Goal: Task Accomplishment & Management: Complete application form

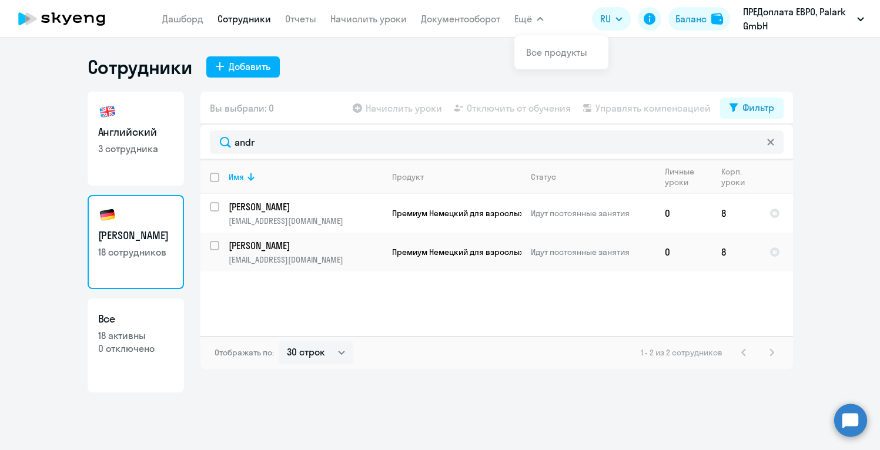
select select "30"
click at [241, 68] on div "Добавить" at bounding box center [250, 66] width 42 height 14
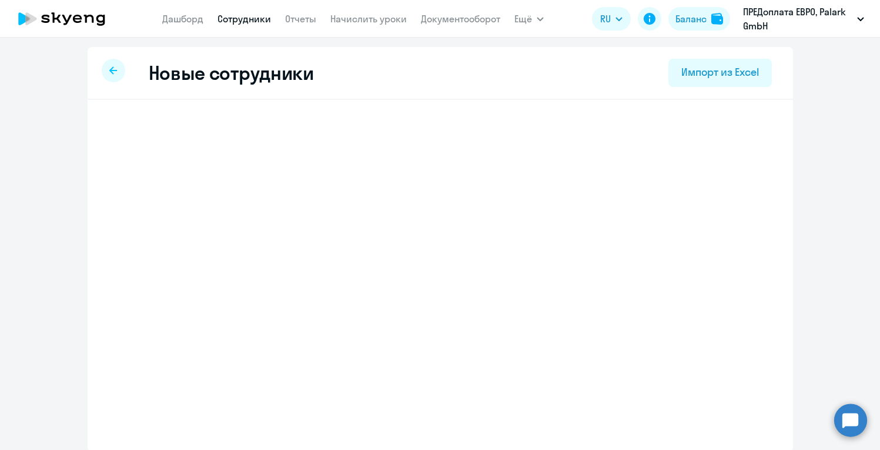
select select "english_adult_not_native_speaker"
select select "2"
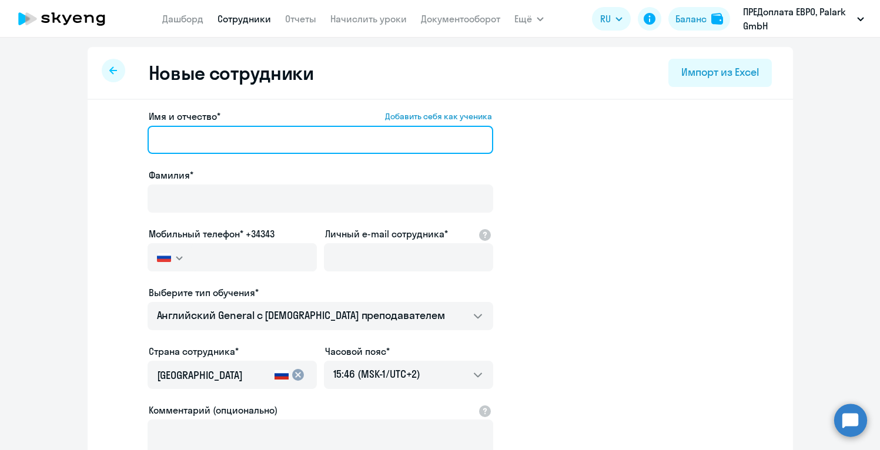
click at [366, 152] on input "Имя и отчество* Добавить себя как ученика" at bounding box center [321, 140] width 346 height 28
paste input "[PERSON_NAME]"
drag, startPoint x: 241, startPoint y: 143, endPoint x: 191, endPoint y: 141, distance: 49.4
click at [191, 141] on input "[PERSON_NAME]" at bounding box center [321, 140] width 346 height 28
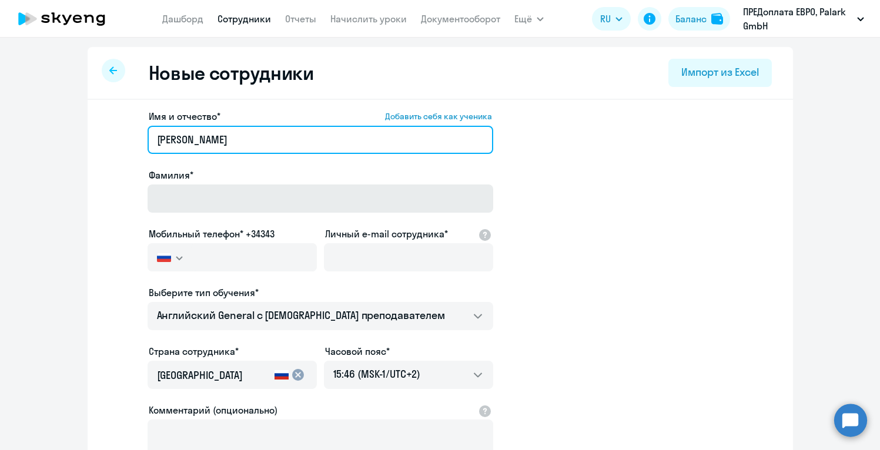
type input "[PERSON_NAME]"
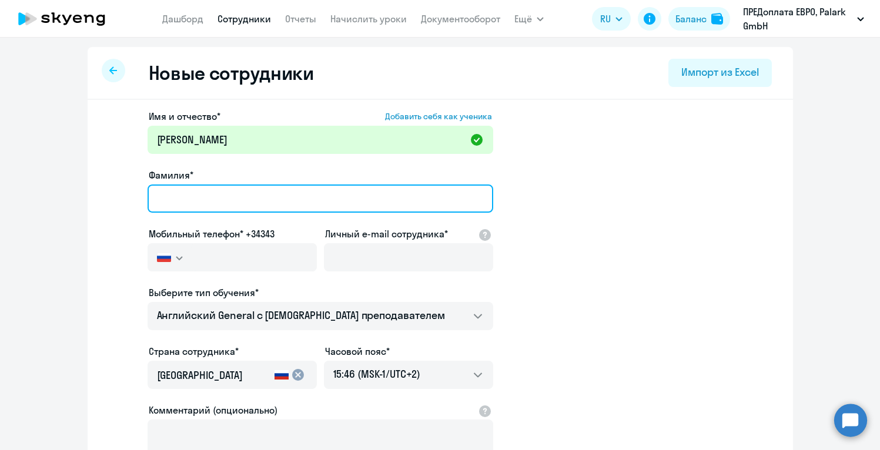
paste input "[PERSON_NAME]"
type input "[PERSON_NAME]"
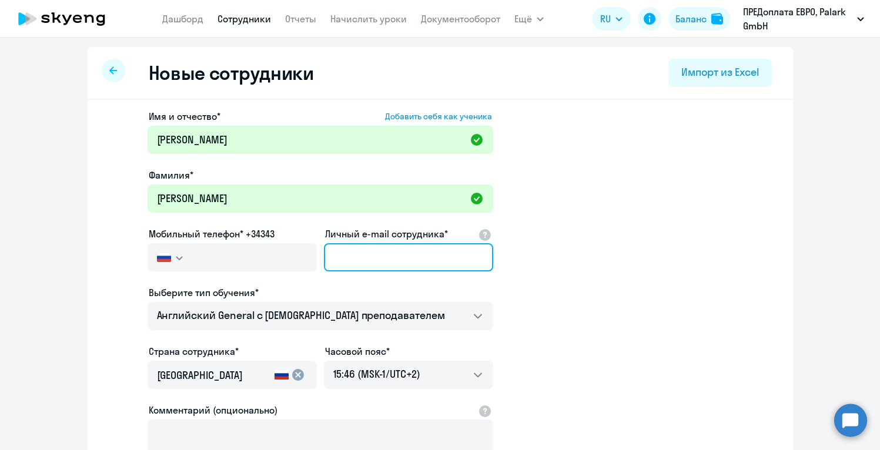
click at [374, 249] on input "Личный e-mail сотрудника*" at bounding box center [408, 257] width 169 height 28
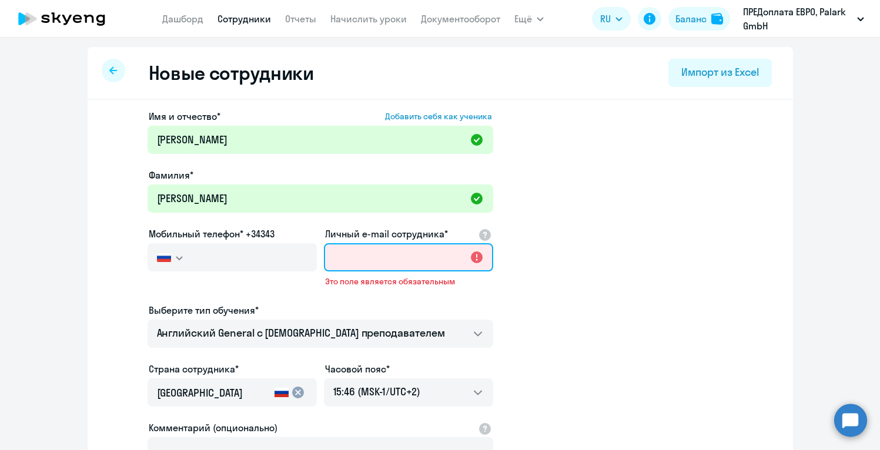
paste input "[EMAIL_ADDRESS][DOMAIN_NAME]"
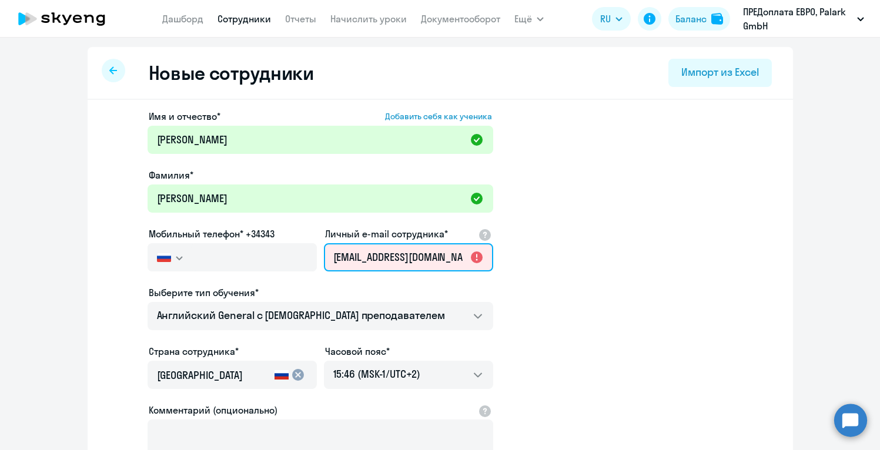
scroll to position [0, 8]
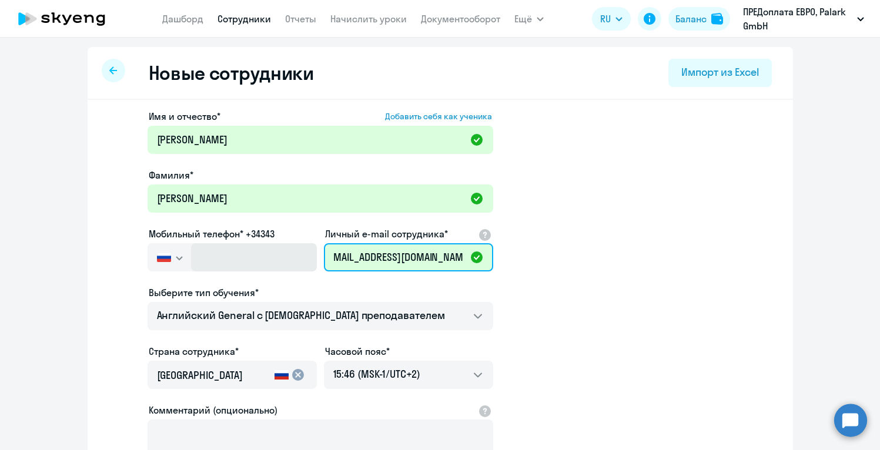
type input "[EMAIL_ADDRESS][DOMAIN_NAME]"
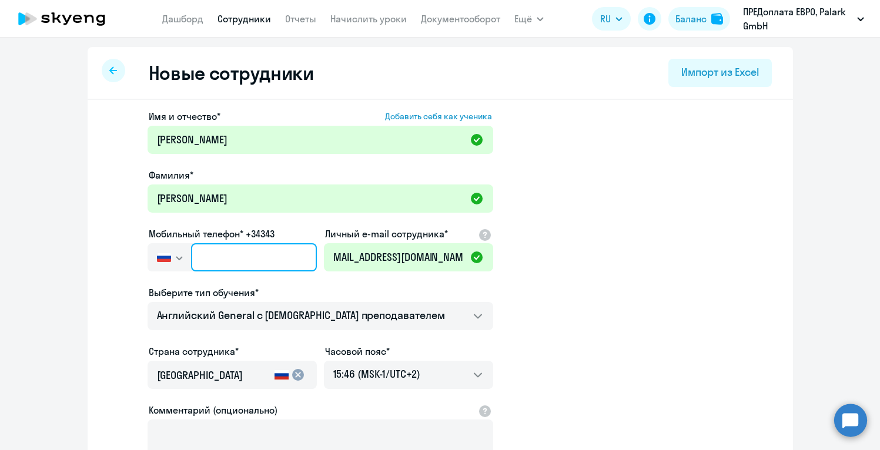
scroll to position [0, 0]
click at [221, 258] on input "text" at bounding box center [253, 257] width 125 height 28
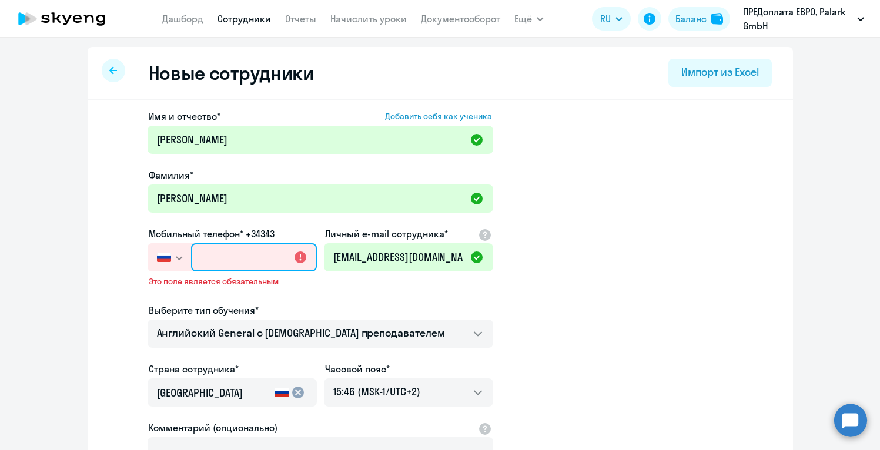
click at [235, 256] on input "text" at bounding box center [253, 257] width 125 height 28
paste input "[PHONE_NUMBER]"
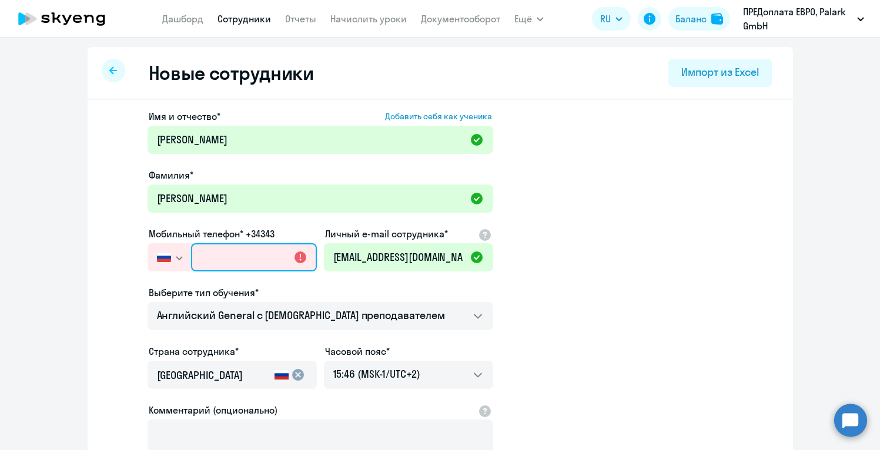
type input "[PHONE_NUMBER]"
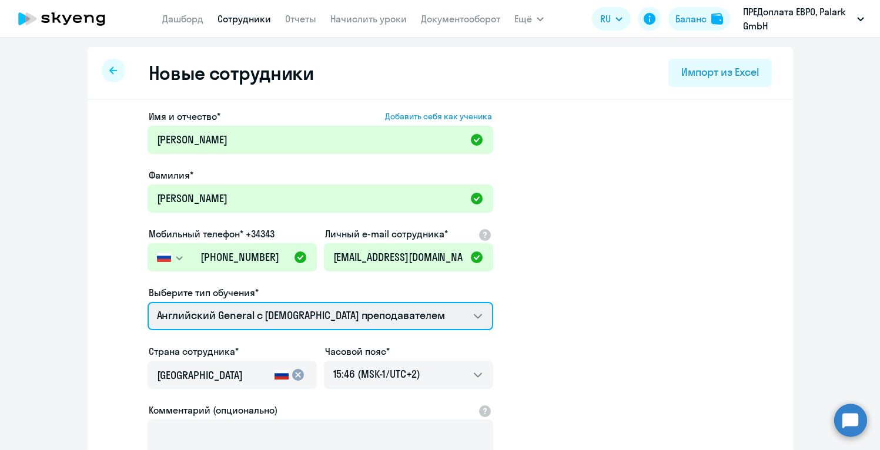
click at [380, 322] on select "Английский General с [DEMOGRAPHIC_DATA] преподавателем Английский General с [DE…" at bounding box center [321, 316] width 346 height 28
select select "german_adult_not_native_speaker_premium"
click at [148, 302] on select "Английский General с [DEMOGRAPHIC_DATA] преподавателем Английский General с [DE…" at bounding box center [321, 316] width 346 height 28
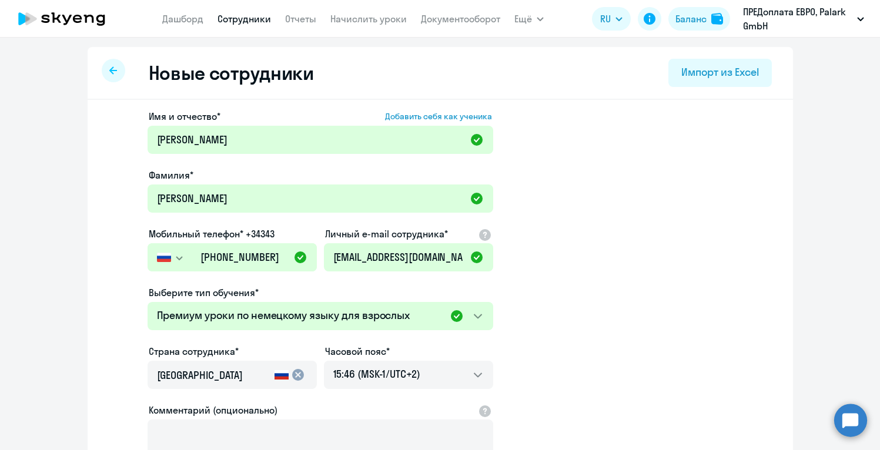
click at [524, 337] on app-new-student-form "Имя и отчество* Добавить себя как ученика [PERSON_NAME]* [PERSON_NAME] телефон*…" at bounding box center [440, 318] width 668 height 419
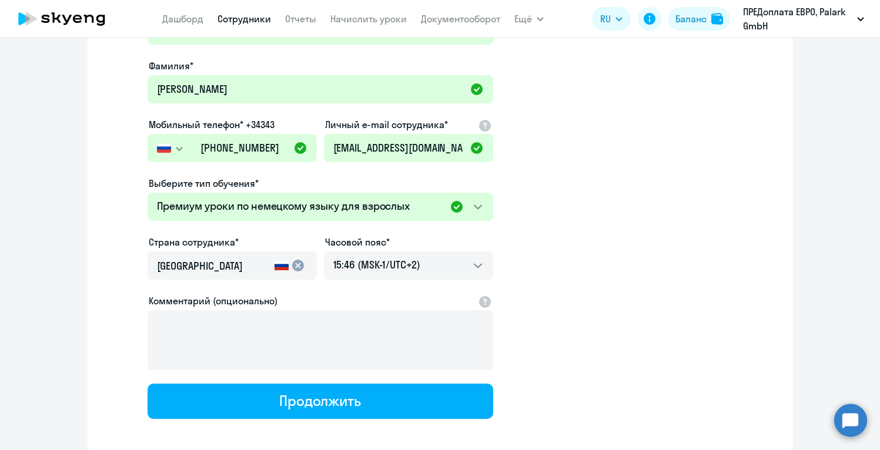
scroll to position [141, 0]
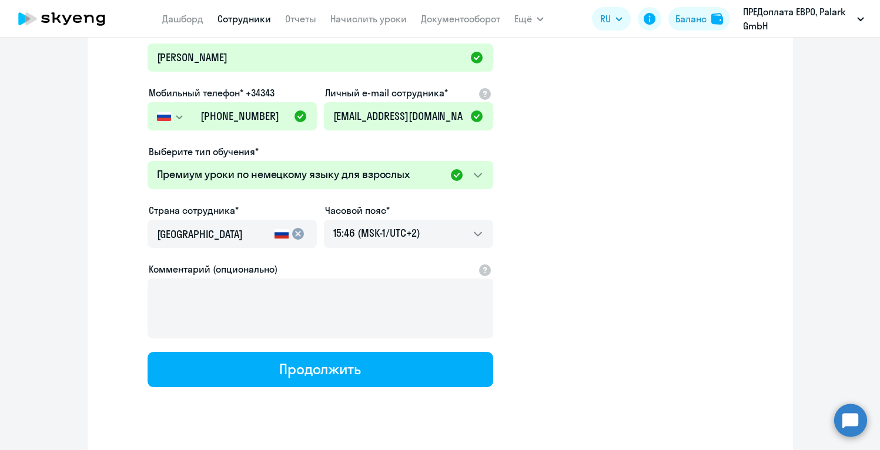
click at [275, 231] on icon at bounding box center [282, 234] width 14 height 14
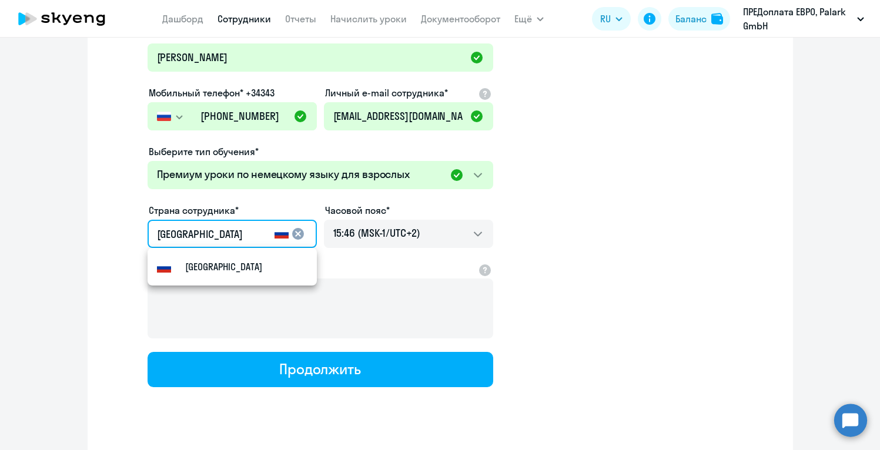
click at [226, 239] on input "[GEOGRAPHIC_DATA]" at bounding box center [213, 234] width 113 height 15
type input "Р"
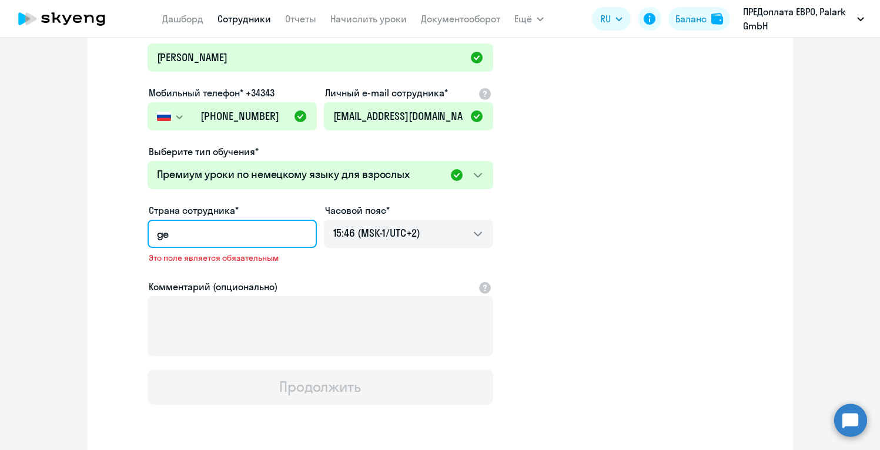
type input "g"
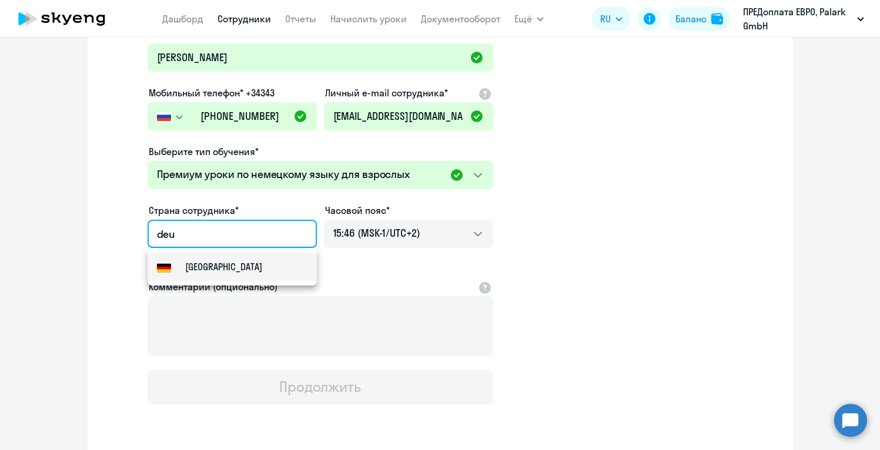
click at [188, 268] on small "[GEOGRAPHIC_DATA]" at bounding box center [223, 267] width 77 height 14
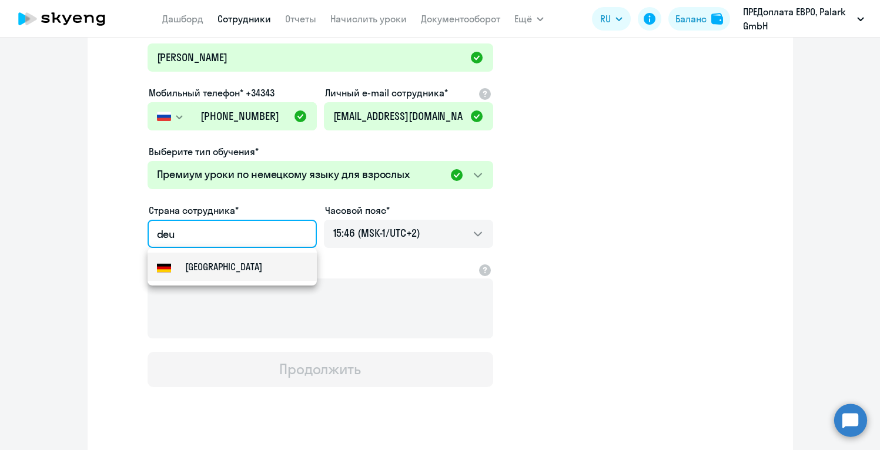
type input "[GEOGRAPHIC_DATA]"
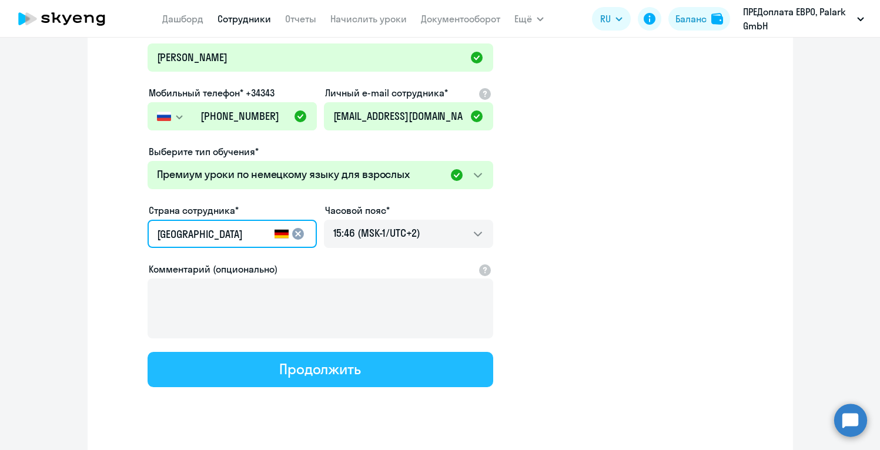
click at [373, 367] on button "Продолжить" at bounding box center [321, 369] width 346 height 35
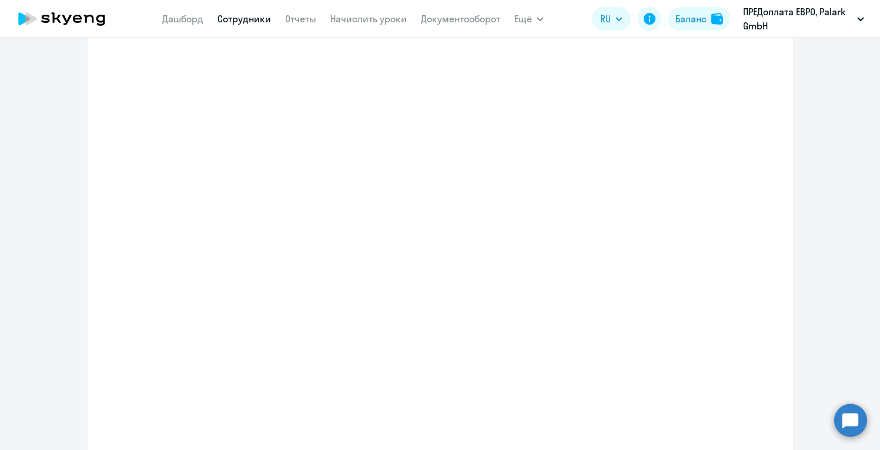
select select "german_adult_not_native_speaker_premium"
select select "2"
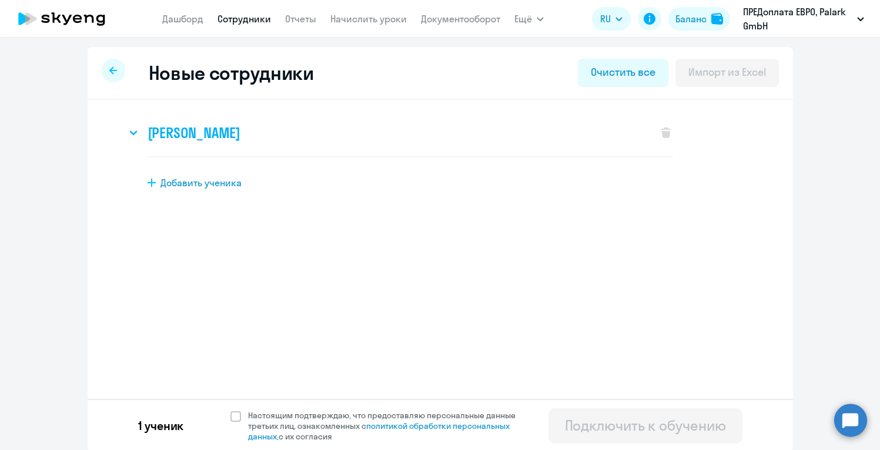
click at [132, 136] on svg-icon at bounding box center [133, 133] width 14 height 14
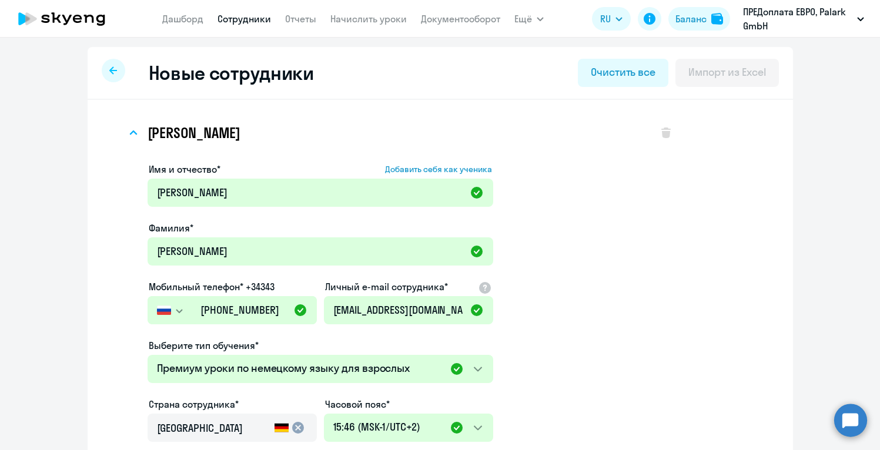
click at [579, 194] on app-new-student-form "Имя и отчество* Добавить себя как ученика [PERSON_NAME]* [PERSON_NAME] телефон*…" at bounding box center [411, 384] width 526 height 444
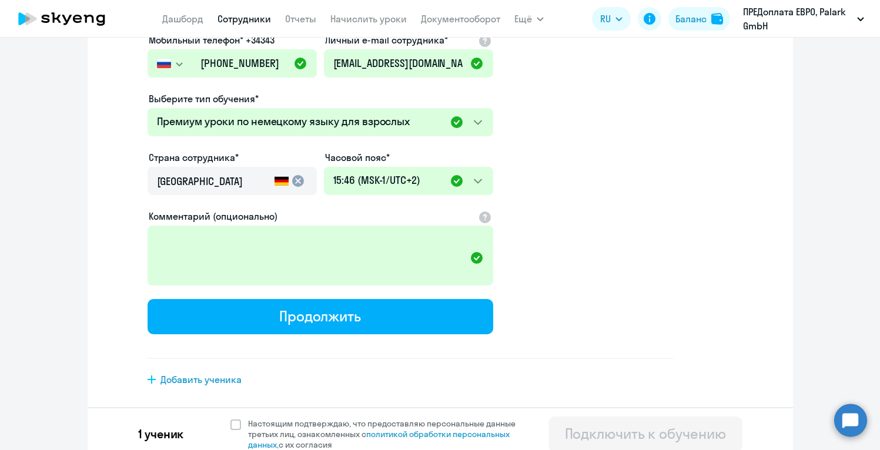
scroll to position [256, 0]
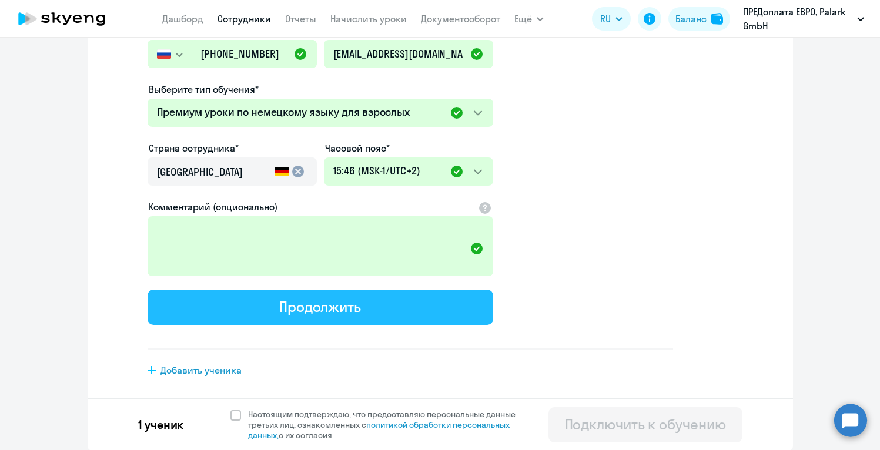
click at [326, 310] on div "Продолжить" at bounding box center [320, 307] width 82 height 19
select select "german_adult_not_native_speaker_premium"
select select "2"
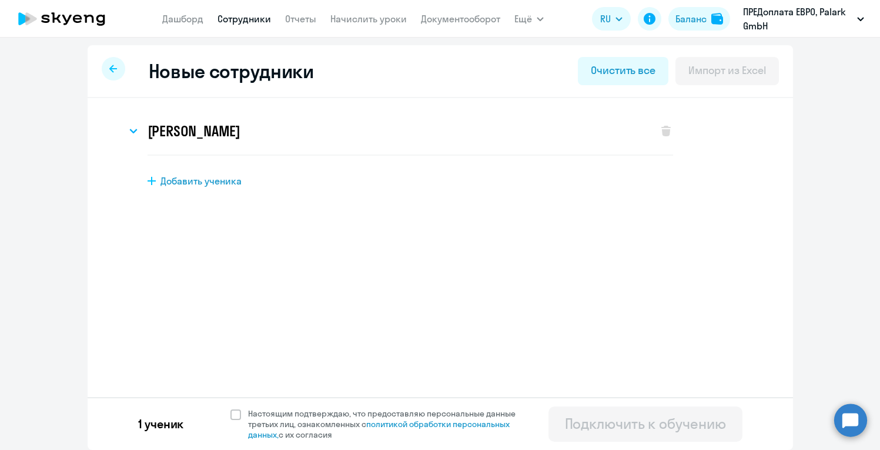
scroll to position [0, 0]
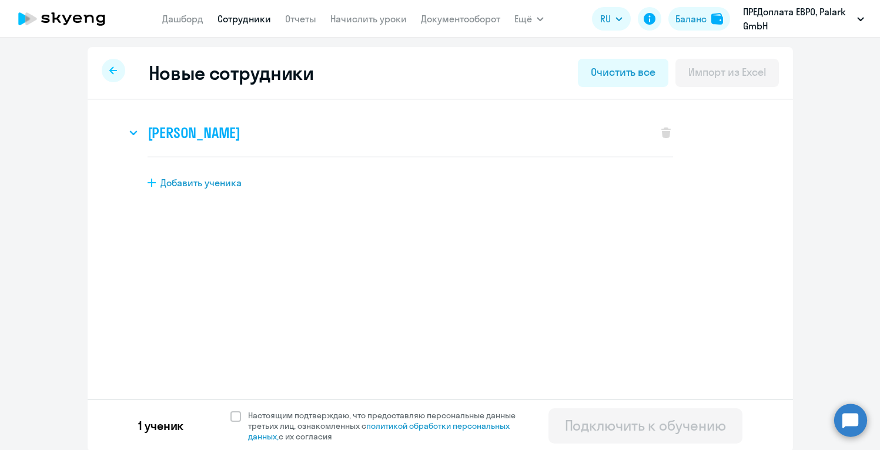
click at [131, 131] on icon at bounding box center [133, 133] width 8 height 5
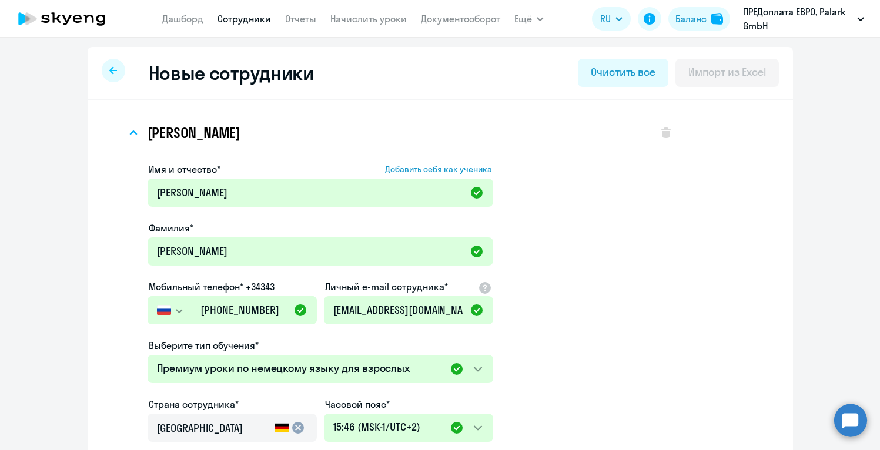
click at [579, 273] on app-new-student-form "Имя и отчество* Добавить себя как ученика [PERSON_NAME]* [PERSON_NAME] телефон*…" at bounding box center [411, 384] width 526 height 444
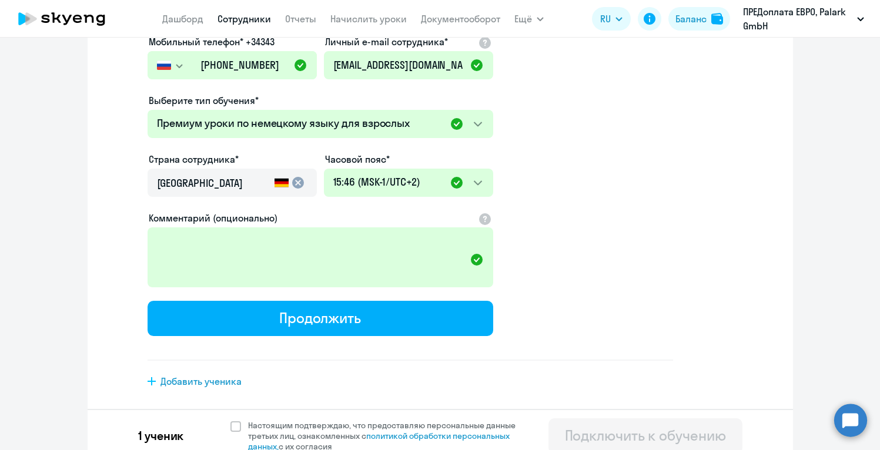
scroll to position [256, 0]
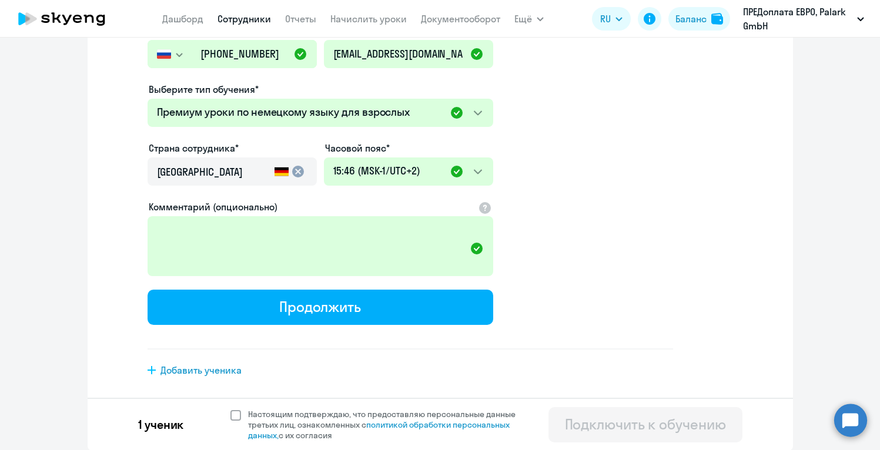
click at [235, 413] on span at bounding box center [236, 415] width 11 height 11
click at [231, 409] on input "Настоящим подтверждаю, что предоставляю персональные данные третьих лиц, ознако…" at bounding box center [230, 409] width 1 height 1
checkbox input "true"
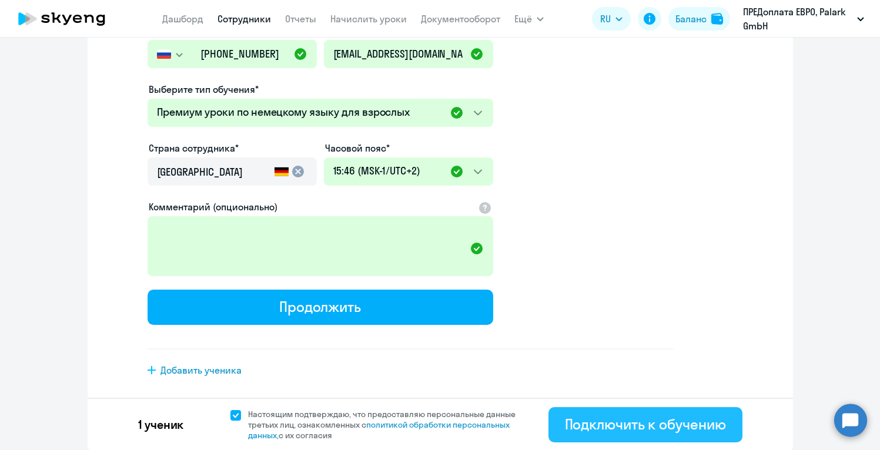
click at [670, 425] on div "Подключить к обучению" at bounding box center [645, 424] width 161 height 19
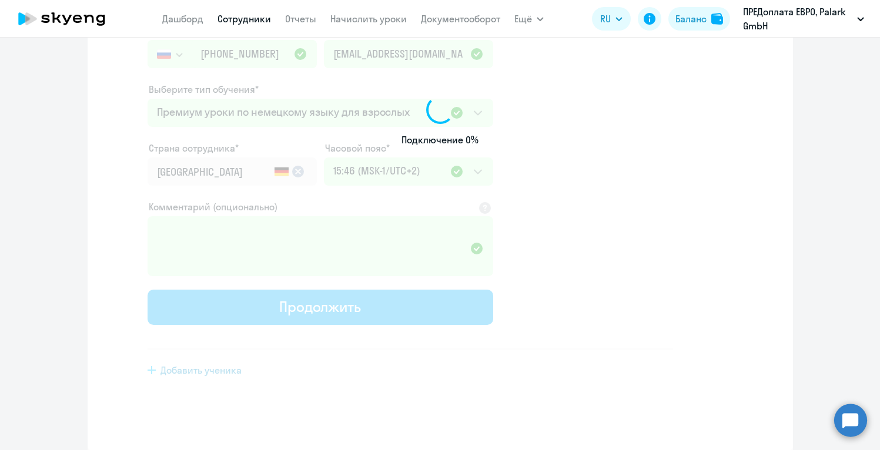
select select "english_adult_not_native_speaker"
select select "2"
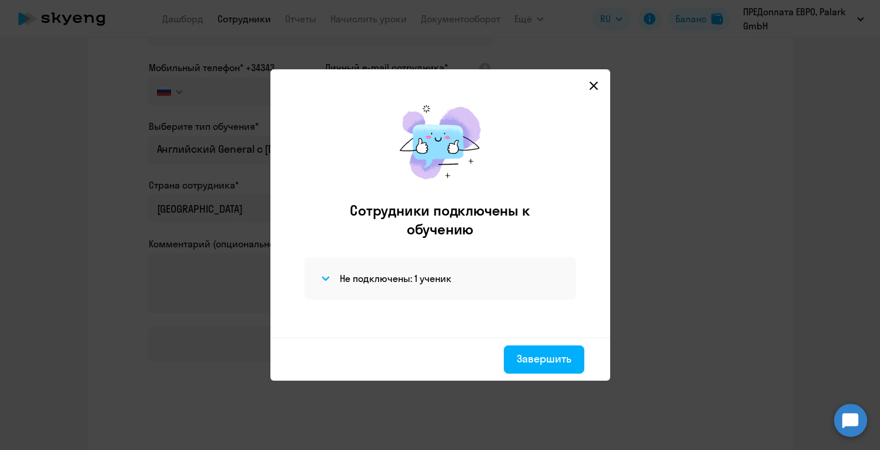
scroll to position [166, 0]
click at [426, 279] on h4 "Не подключены: 1 ученик" at bounding box center [396, 278] width 112 height 13
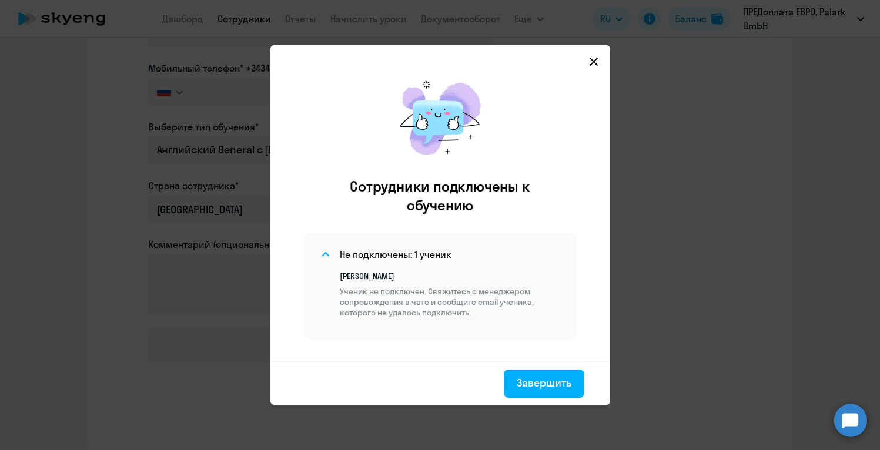
drag, startPoint x: 481, startPoint y: 319, endPoint x: 316, endPoint y: 277, distance: 170.4
click at [316, 277] on div "Не подключены: 1 ученик [PERSON_NAME] Ученик не подключен. Свяжитесь с менеджер…" at bounding box center [441, 286] width 272 height 106
copy div "[PERSON_NAME] Ученик не подключен. Свяжитесь с менеджером сопровождения в чате …"
click at [559, 384] on div "Завершить" at bounding box center [544, 383] width 55 height 15
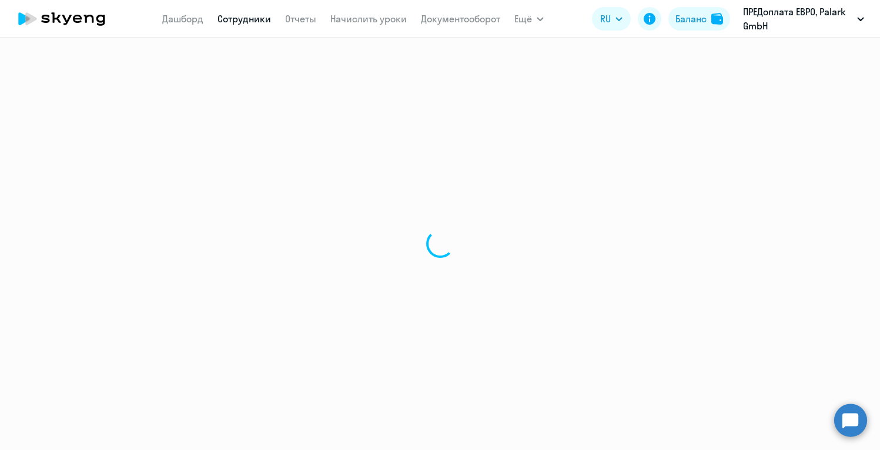
select select "30"
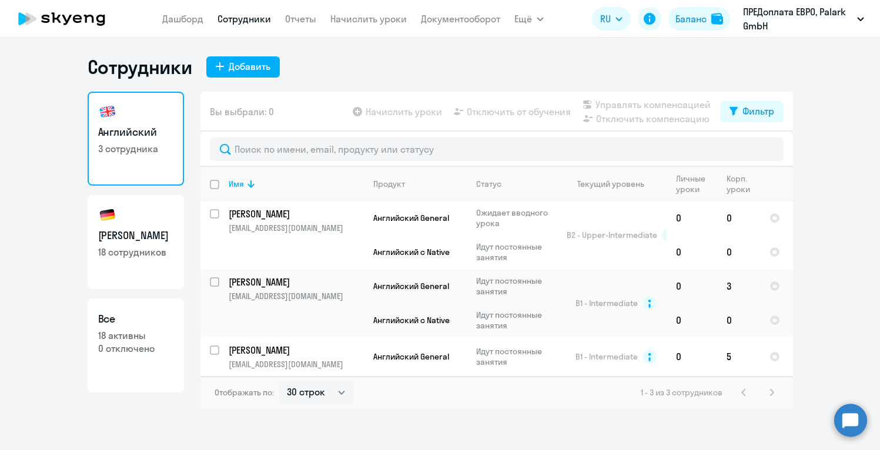
click at [844, 422] on circle at bounding box center [850, 420] width 33 height 33
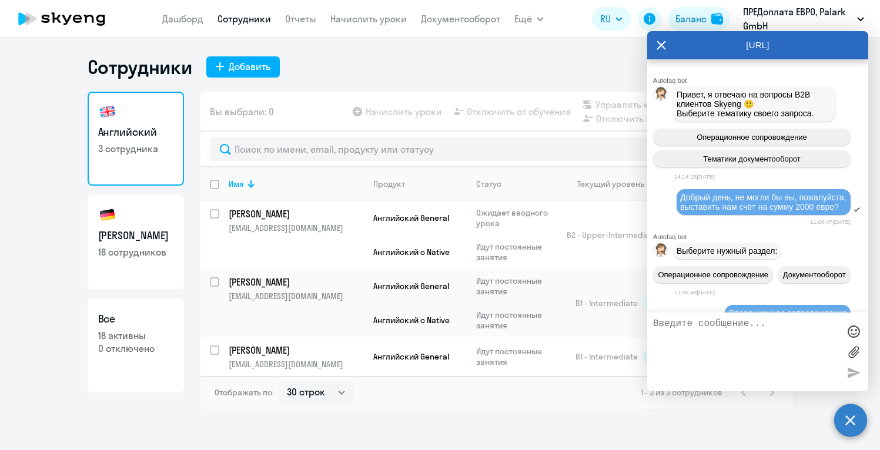
scroll to position [2218, 0]
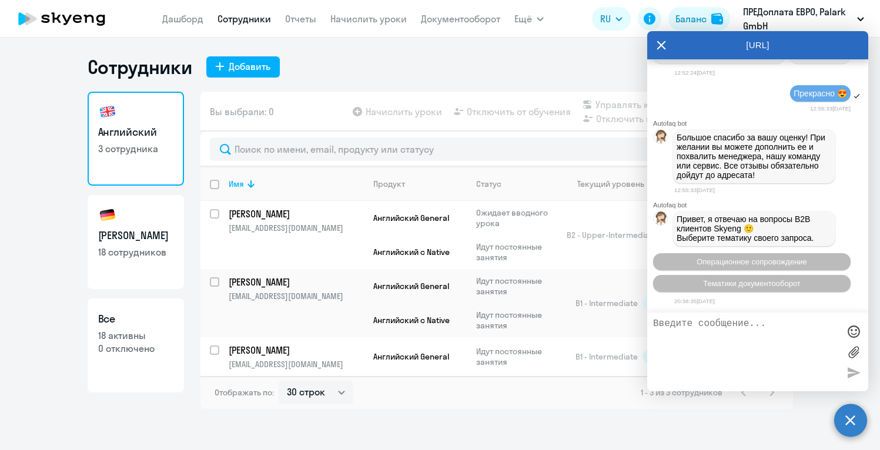
click at [707, 333] on textarea at bounding box center [746, 352] width 186 height 67
paste textarea "[PERSON_NAME] Ученик не подключен. Свяжитесь с менеджером сопровождения в чате …"
type textarea "A"
click at [779, 261] on span "Операционное сопровождение" at bounding box center [752, 262] width 111 height 9
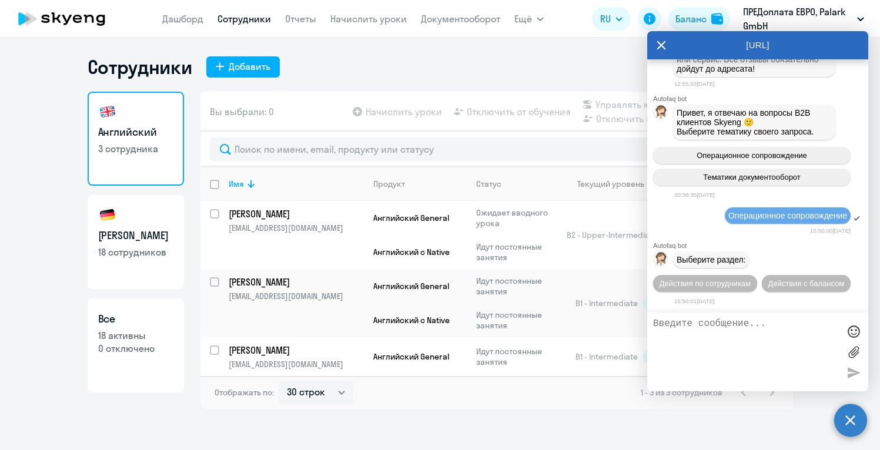
scroll to position [2328, 0]
click at [718, 281] on span "Действия по сотрудникам" at bounding box center [705, 283] width 91 height 9
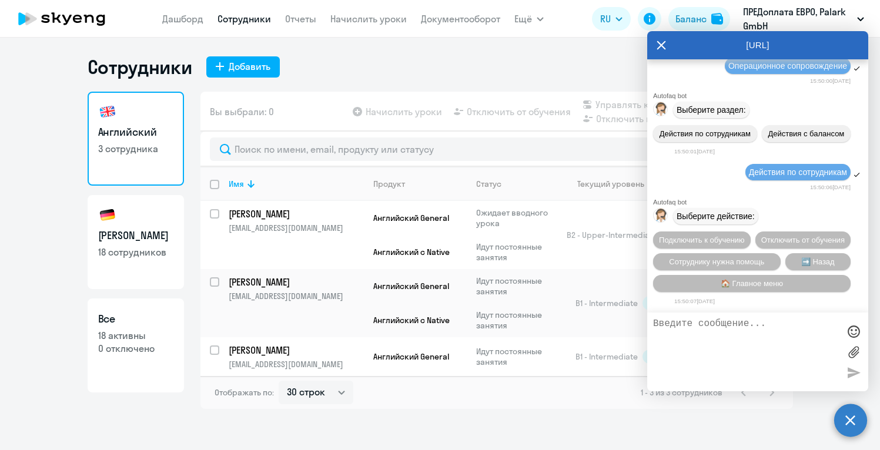
scroll to position [2485, 0]
click at [699, 232] on button "Подключить к обучению" at bounding box center [702, 240] width 98 height 17
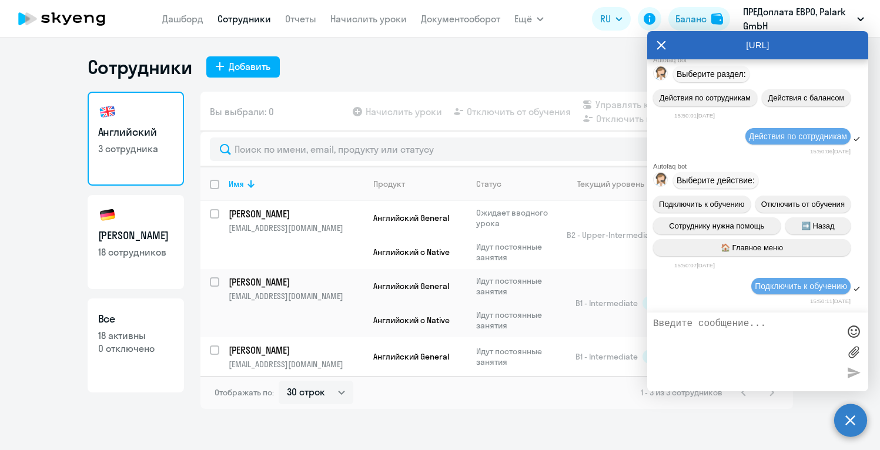
scroll to position [2640, 0]
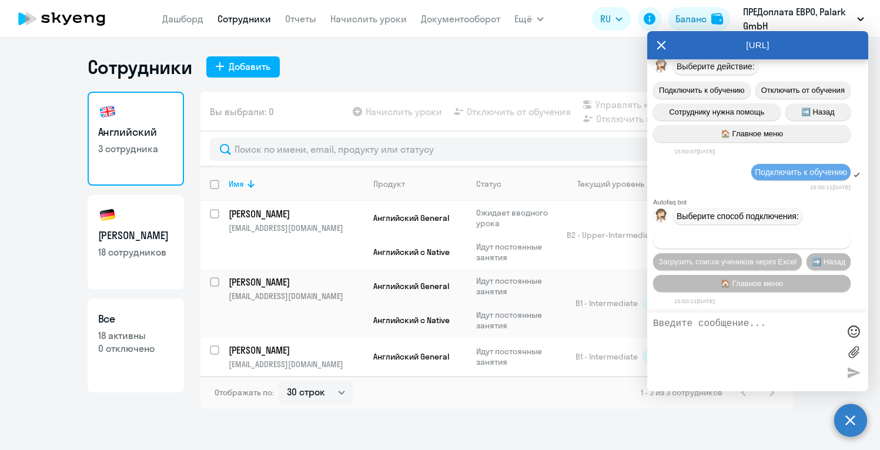
click at [759, 236] on span "Добавить учеников вручную" at bounding box center [752, 240] width 100 height 9
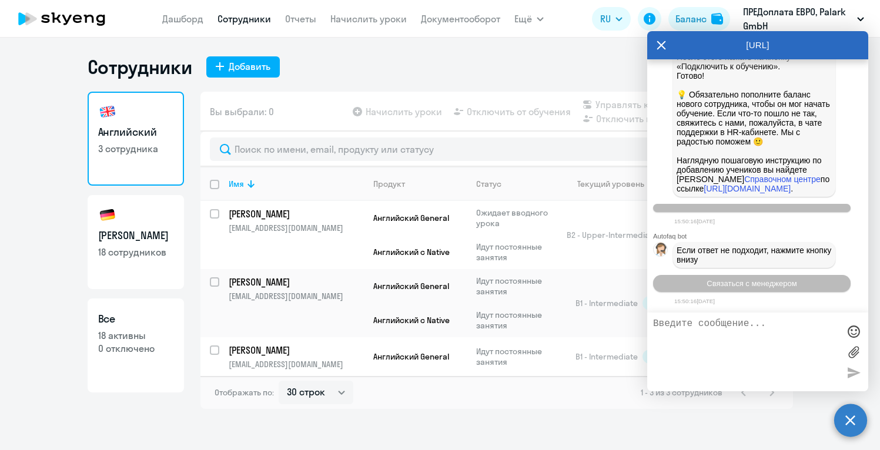
scroll to position [3210, 0]
click at [771, 282] on span "Связаться с менеджером" at bounding box center [752, 283] width 90 height 9
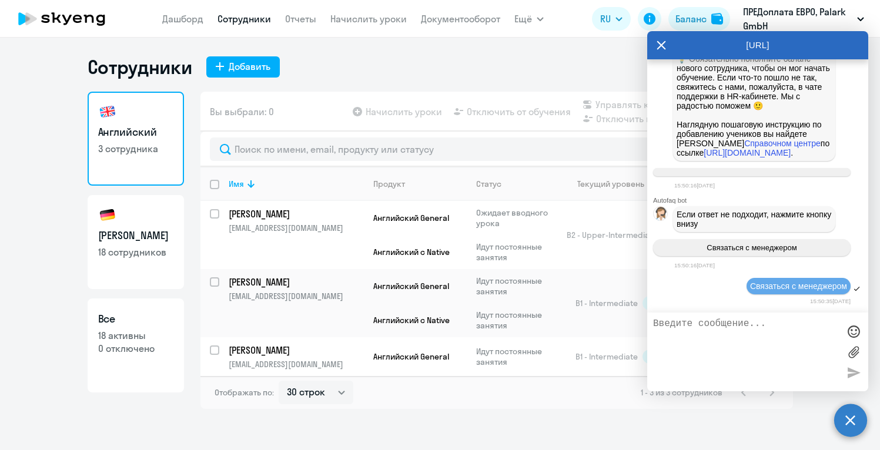
click at [750, 337] on textarea at bounding box center [746, 352] width 186 height 67
paste textarea "[PERSON_NAME] Ученик не подключен. Свяжитесь с менеджером сопровождения в чате …"
type textarea "[PERSON_NAME] Ученик не подключен. Свяжитесь с менеджером сопровождения в чате …"
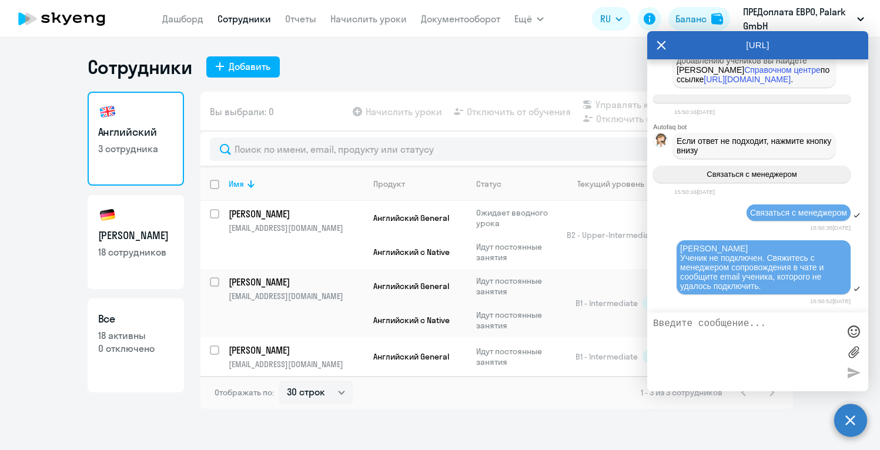
scroll to position [3334, 0]
click at [694, 353] on textarea at bounding box center [746, 352] width 186 height 67
paste textarea "[EMAIL_ADDRESS][DOMAIN_NAME]"
type textarea "[EMAIL_ADDRESS][DOMAIN_NAME]"
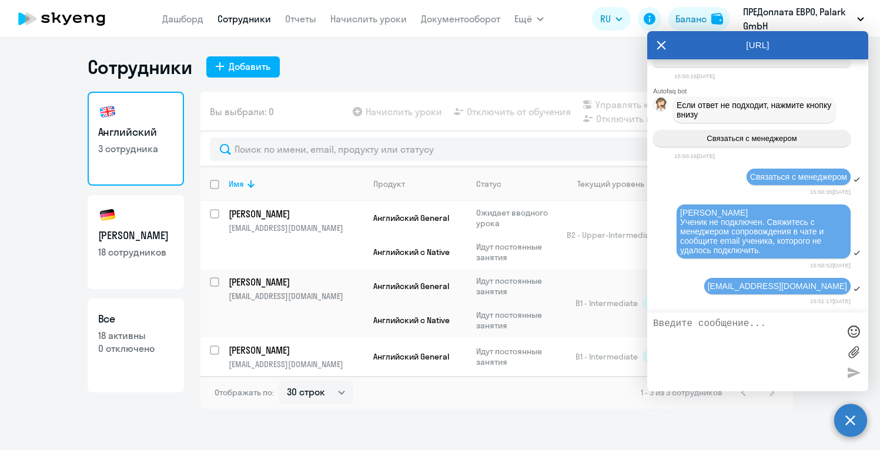
scroll to position [3438, 0]
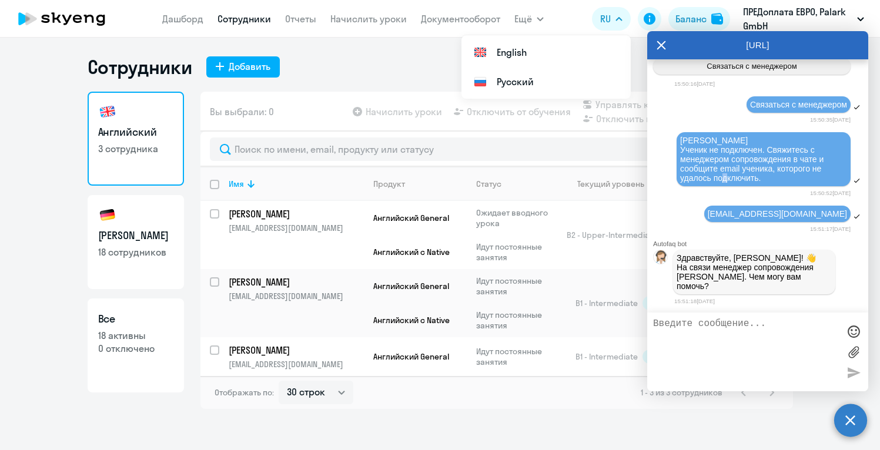
click at [720, 177] on span "[PERSON_NAME] Ученик не подключен. Свяжитесь с менеджером сопровождения в чате …" at bounding box center [753, 159] width 146 height 47
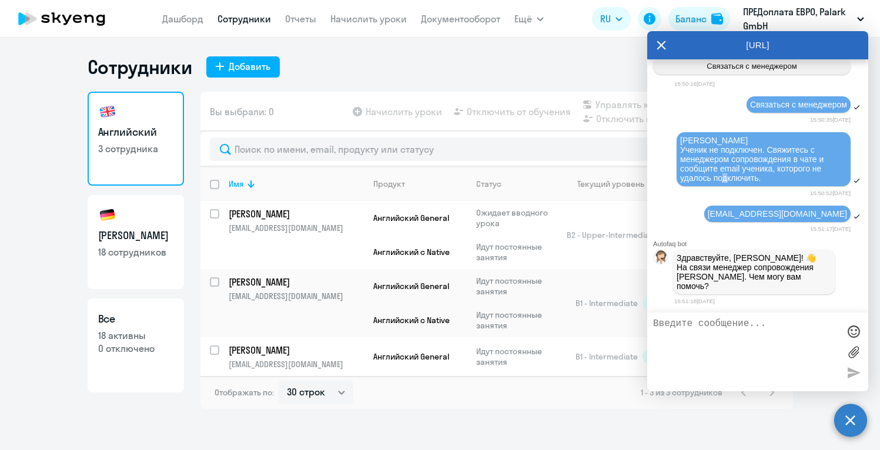
drag, startPoint x: 776, startPoint y: 185, endPoint x: 679, endPoint y: 130, distance: 112.2
click at [679, 132] on div "[PERSON_NAME] Ученик не подключен. Свяжитесь с менеджером сопровождения в чате …" at bounding box center [764, 159] width 174 height 54
copy span "[PERSON_NAME] Ученик не подключен. Свяжитесь с менеджером сопровождения в чате …"
click at [723, 338] on textarea at bounding box center [746, 352] width 186 height 67
paste textarea "[PERSON_NAME] Ученик не подключен. Свяжитесь с менеджером сопровождения в чате …"
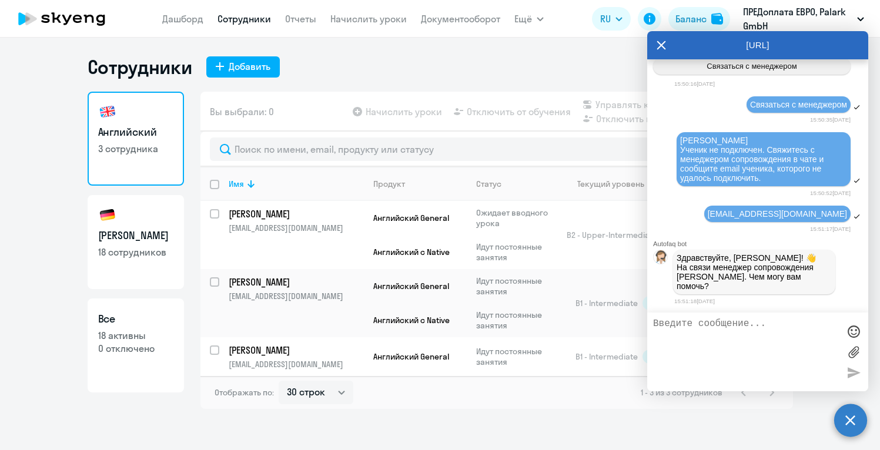
type textarea "[PERSON_NAME] Ученик не подключен. Свяжитесь с менеджером сопровождения в чате …"
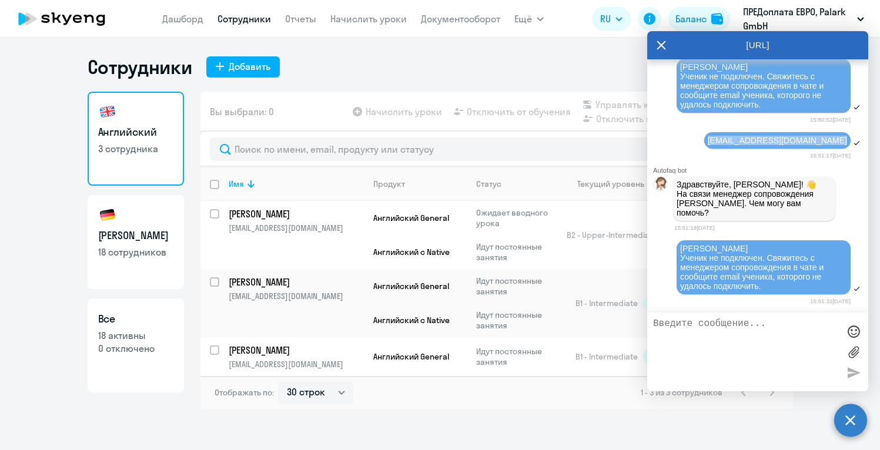
drag, startPoint x: 746, startPoint y: 132, endPoint x: 854, endPoint y: 132, distance: 108.2
click at [854, 132] on div "[EMAIL_ADDRESS][DOMAIN_NAME]" at bounding box center [757, 141] width 221 height 20
copy span "[EMAIL_ADDRESS][DOMAIN_NAME]"
paste textarea "[EMAIL_ADDRESS][DOMAIN_NAME]"
type textarea "[EMAIL_ADDRESS][DOMAIN_NAME]"
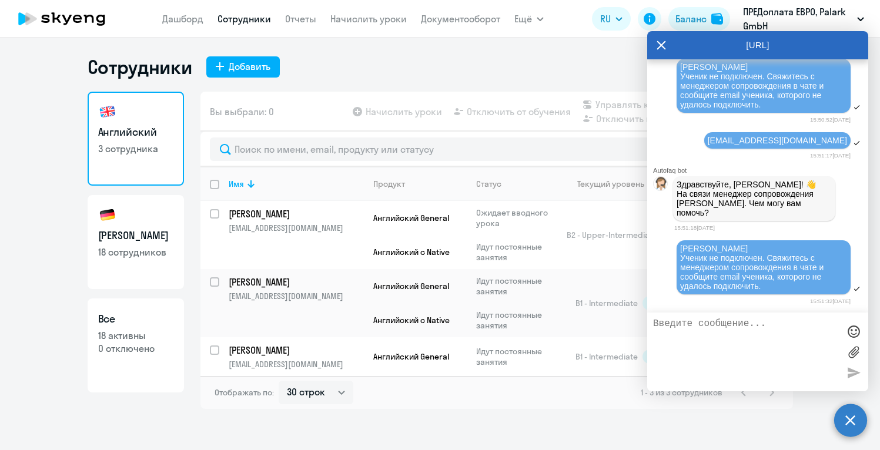
scroll to position [3562, 0]
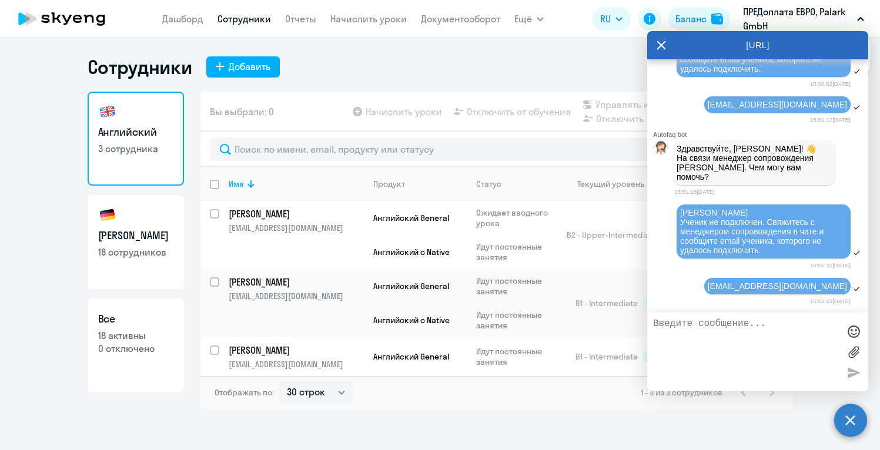
click at [681, 339] on textarea at bounding box center [746, 352] width 186 height 67
paste textarea "[PERSON_NAME], здравствуйте. К сожалению, я не могу зарегистрировать нашего сот…"
type textarea "[PERSON_NAME], здравствуйте. К сожалению, я не могу зарегистрировать нашего сот…"
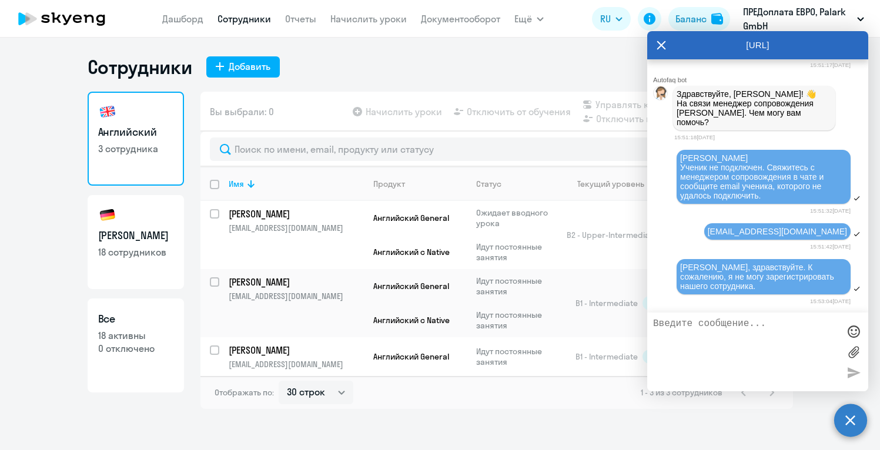
scroll to position [3675, 0]
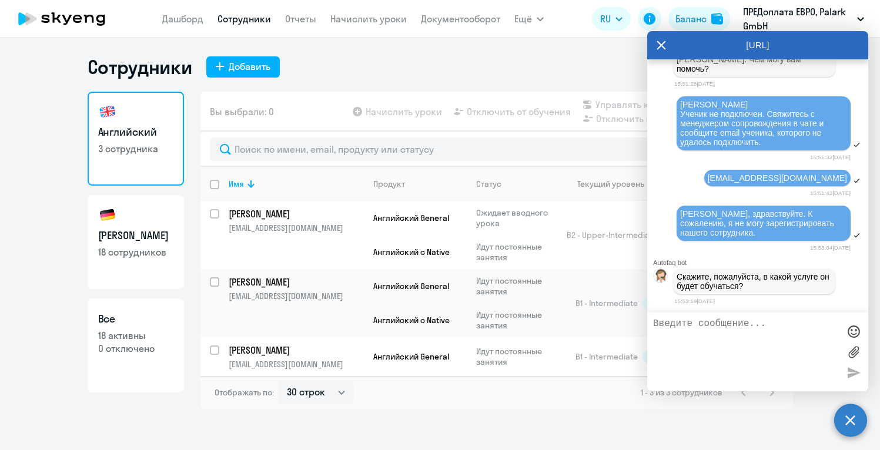
click at [676, 345] on textarea at bounding box center [746, 352] width 186 height 67
paste textarea "Немецкий язык"
type textarea "Немецкий язык"
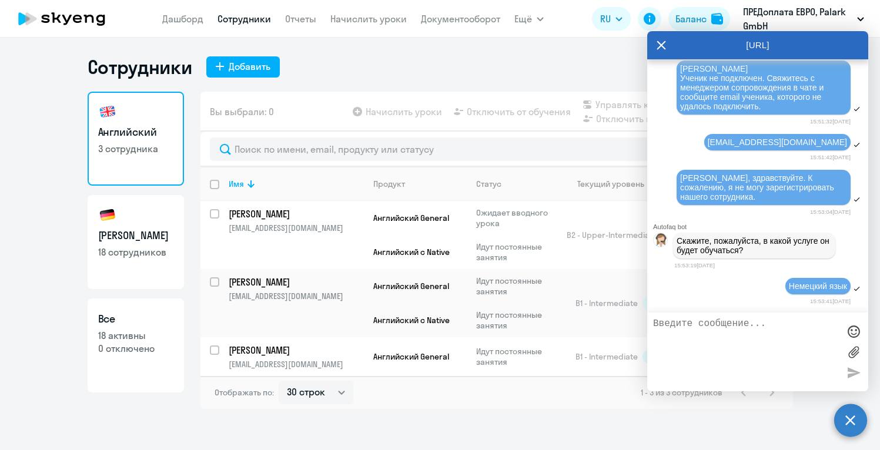
scroll to position [3788, 0]
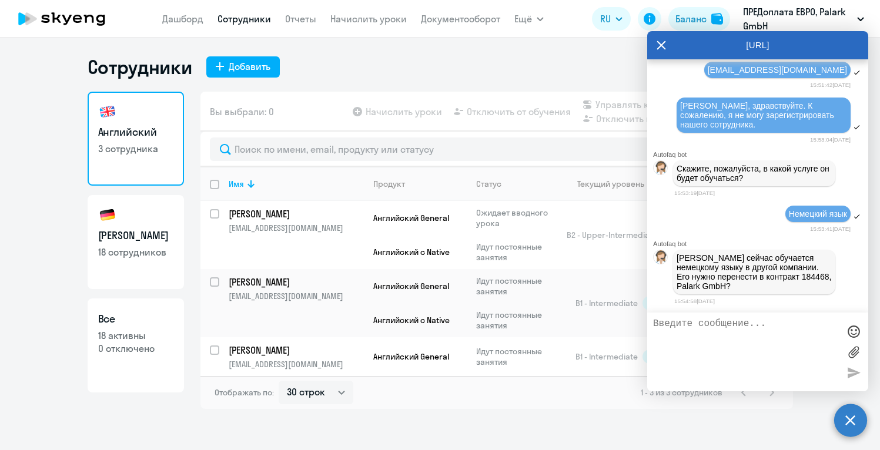
click at [671, 345] on textarea at bounding box center [746, 352] width 186 height 67
paste textarea "да, это верно"
type textarea "да, это верно"
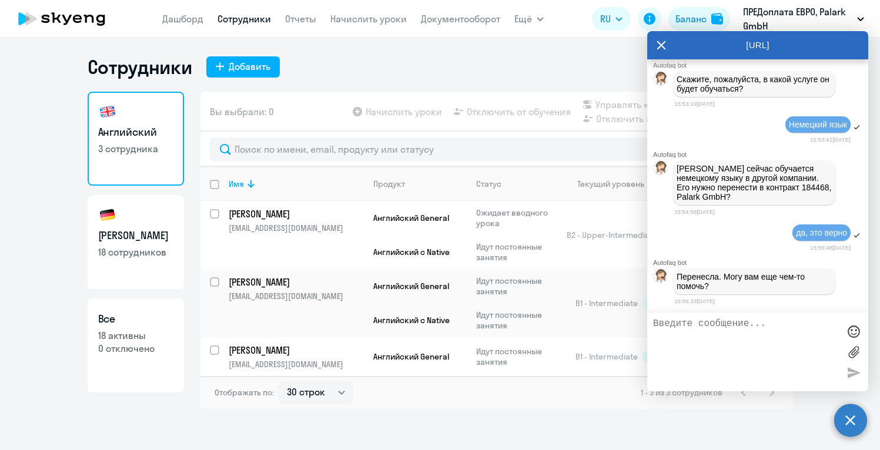
scroll to position [3882, 0]
click at [720, 343] on textarea at bounding box center [746, 352] width 186 height 67
paste textarea "Кроме того, у меня есть еще одна просьба: не могли бы вы выставить нам счет на …"
type textarea "Кроме того, у меня есть еще одна просьба: не могли бы вы выставить нам счет на …"
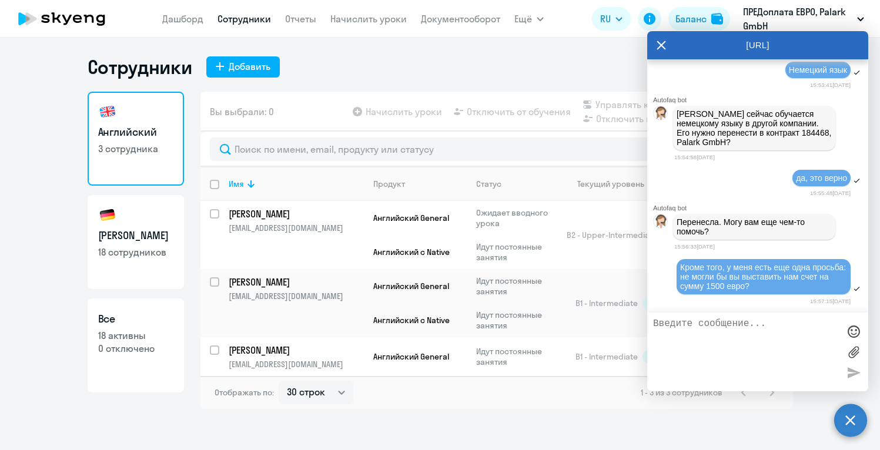
click at [136, 253] on p "18 сотрудников" at bounding box center [135, 252] width 75 height 13
select select "30"
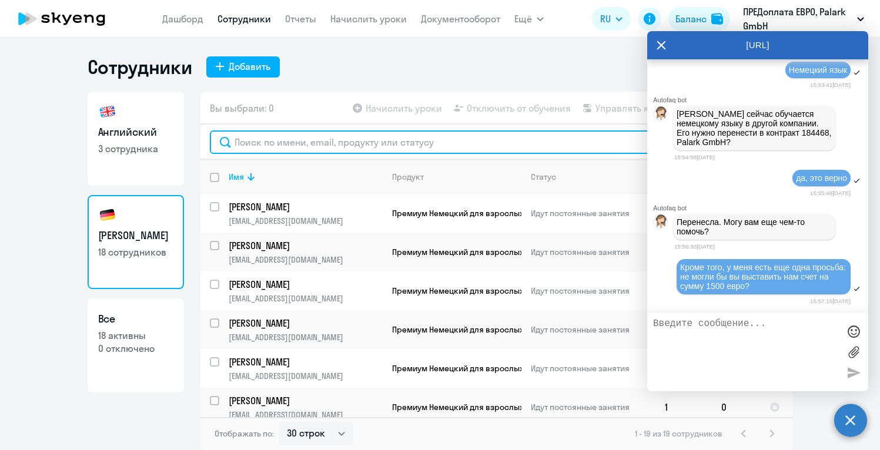
click at [286, 141] on input "text" at bounding box center [497, 143] width 574 height 24
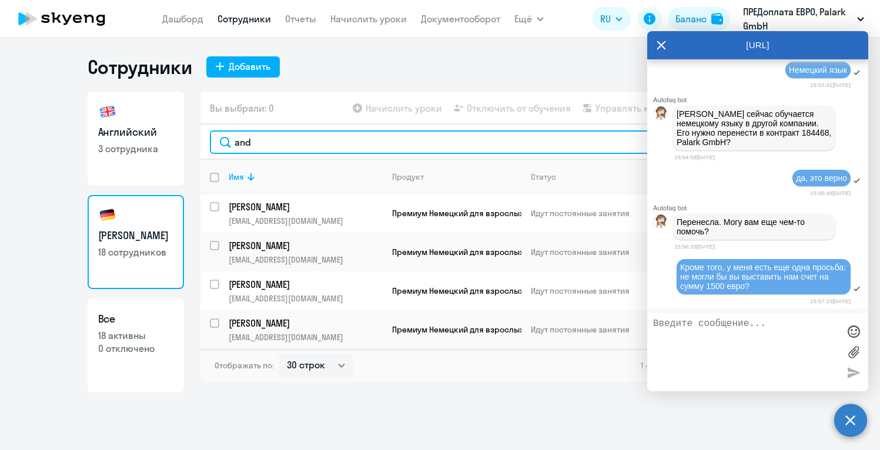
type input "and"
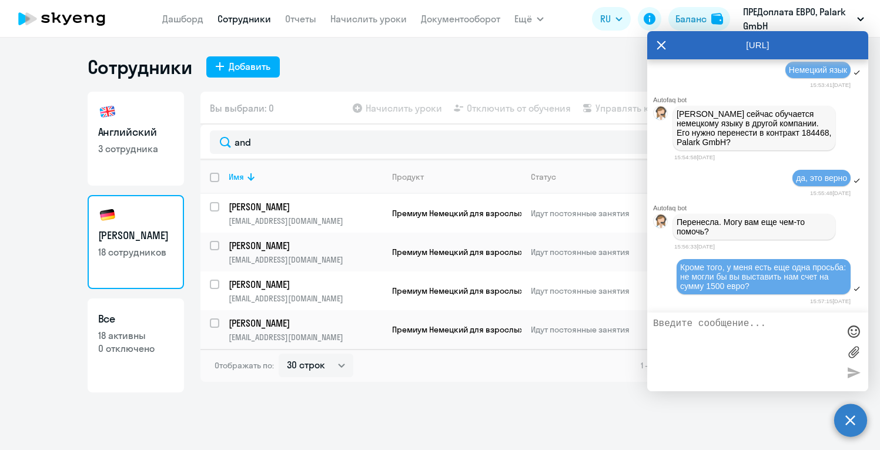
click at [708, 35] on div "[URL]" at bounding box center [757, 45] width 221 height 28
drag, startPoint x: 707, startPoint y: 38, endPoint x: 699, endPoint y: 58, distance: 21.4
click at [699, 58] on div "[URL]" at bounding box center [757, 45] width 221 height 28
click at [692, 46] on div "[URL]" at bounding box center [757, 45] width 221 height 28
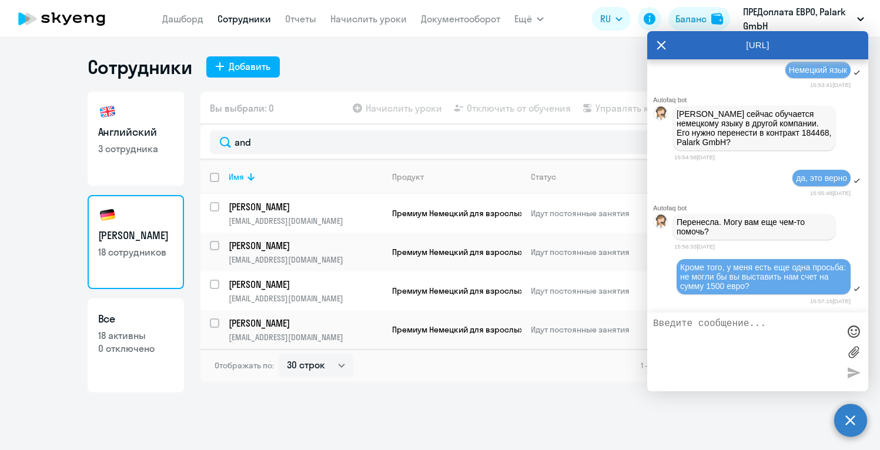
click at [440, 410] on div "Сотрудники Добавить Английский 3 сотрудника Немецкий 18 сотрудников Все 18 акти…" at bounding box center [440, 244] width 880 height 413
drag, startPoint x: 686, startPoint y: 42, endPoint x: 682, endPoint y: 49, distance: 8.0
click at [686, 50] on div "[URL]" at bounding box center [757, 45] width 221 height 28
click at [827, 153] on div "[PERSON_NAME] сейчас обучается немецкому языку в другой компании. Его нужно пер…" at bounding box center [757, 127] width 221 height 49
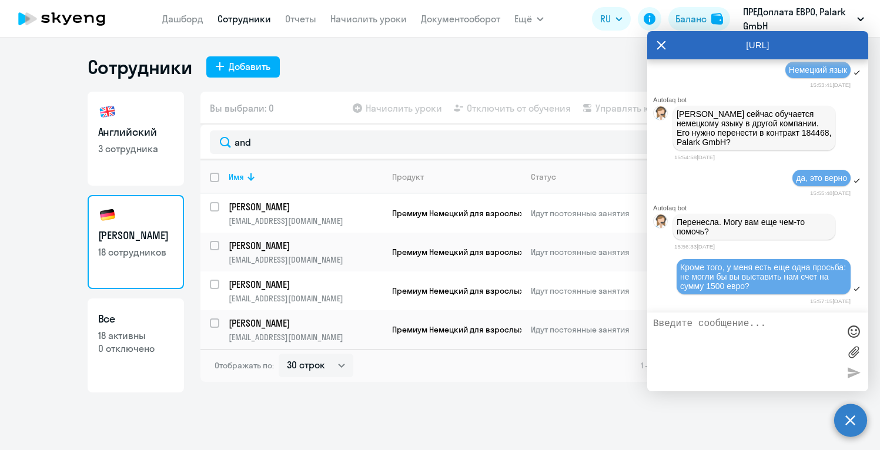
click at [629, 46] on div "Сотрудники Добавить Английский 3 сотрудника Немецкий 18 сотрудников Все 18 акти…" at bounding box center [440, 244] width 880 height 413
click at [658, 47] on icon at bounding box center [661, 45] width 9 height 28
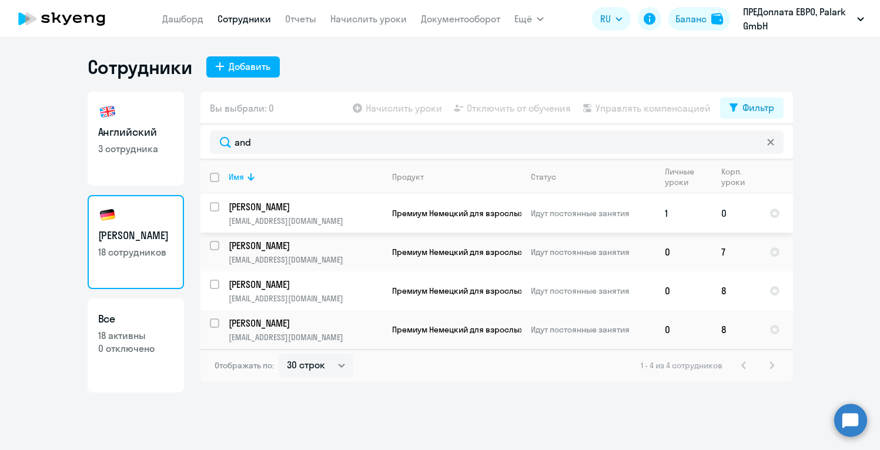
click at [282, 205] on p "[PERSON_NAME]" at bounding box center [305, 207] width 153 height 13
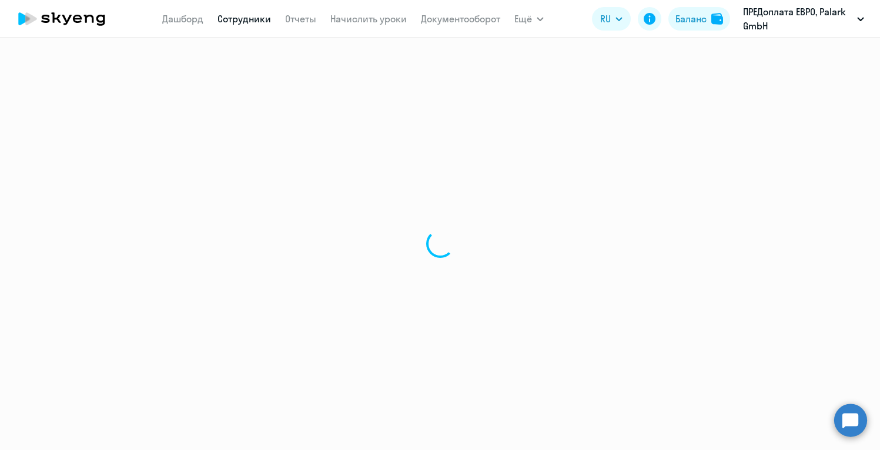
select select "german"
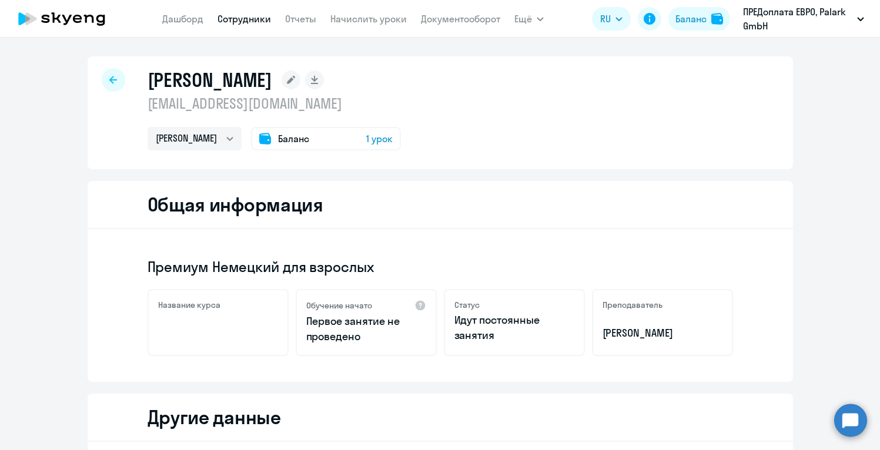
click at [601, 110] on div "[PERSON_NAME] [EMAIL_ADDRESS][DOMAIN_NAME] [PERSON_NAME] Баланс 1 урок" at bounding box center [441, 112] width 706 height 113
click at [303, 132] on div "Баланс 1 урок" at bounding box center [326, 139] width 150 height 24
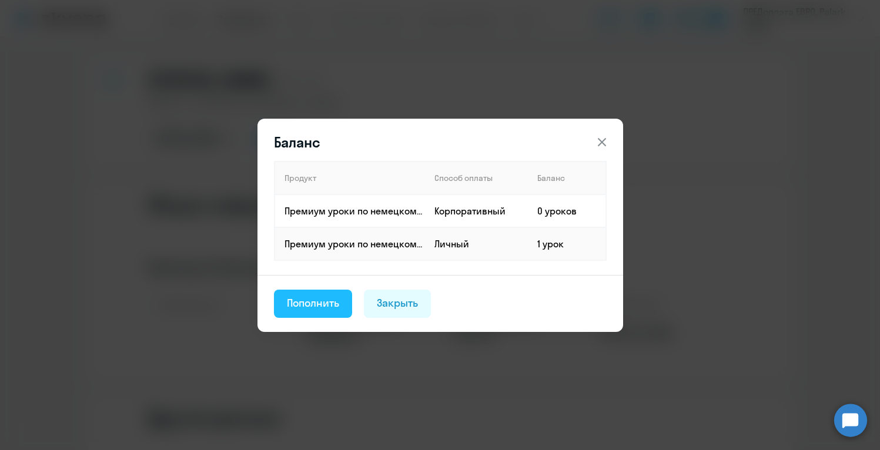
click at [313, 305] on div "Пополнить" at bounding box center [313, 303] width 53 height 15
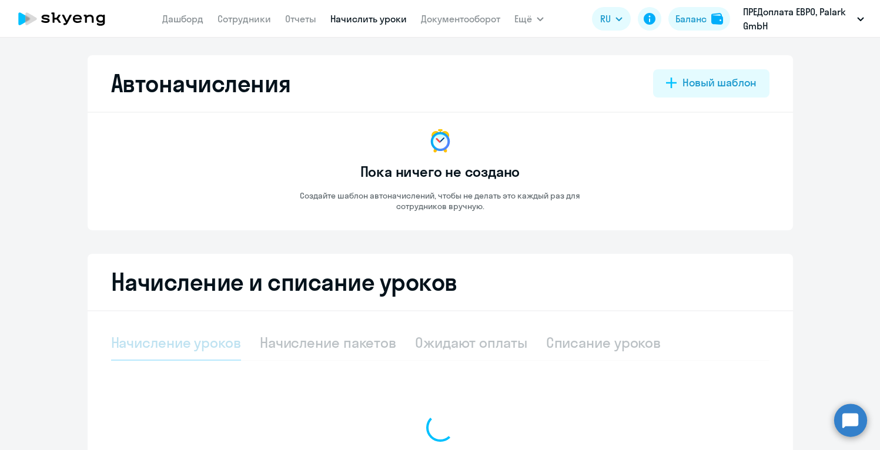
select select "10"
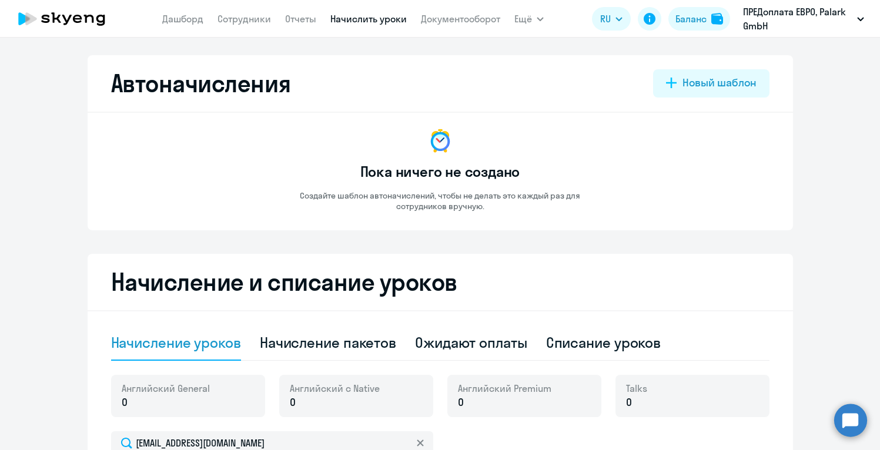
click at [682, 180] on app-empty-accrual-templates-state "Пока ничего не создано Создайте шаблон автоначислений, чтобы не делать это кажд…" at bounding box center [440, 169] width 659 height 85
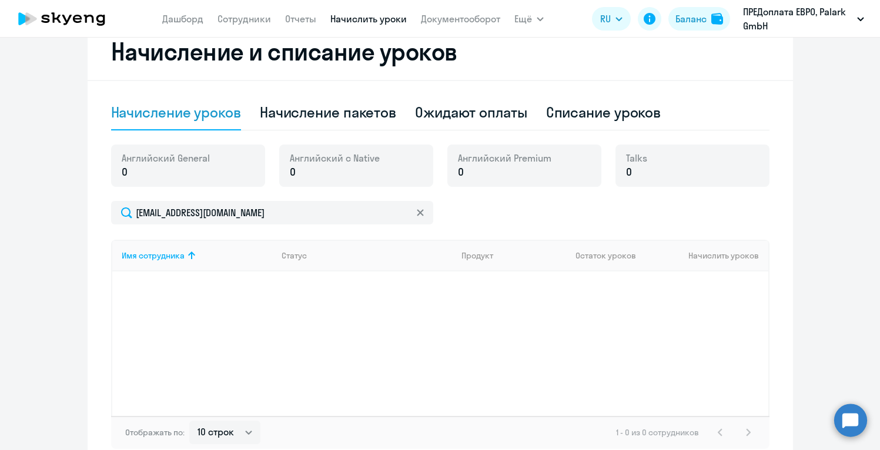
scroll to position [225, 0]
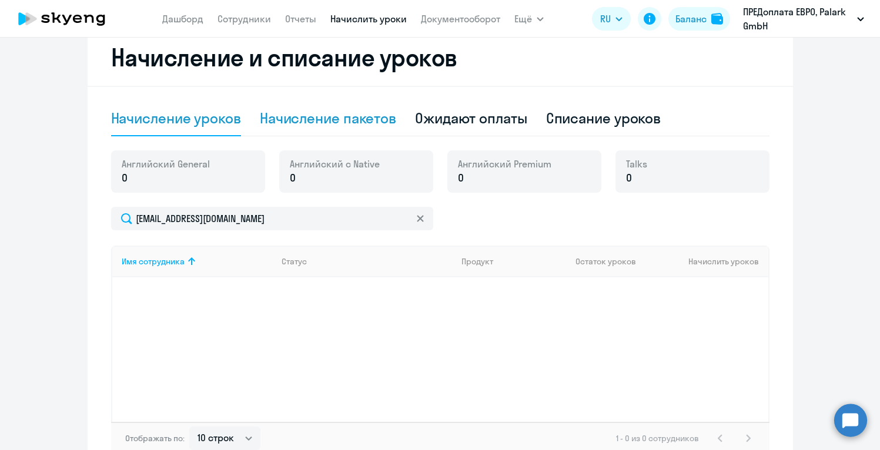
click at [335, 122] on div "Начисление пакетов" at bounding box center [328, 118] width 136 height 19
select select "10"
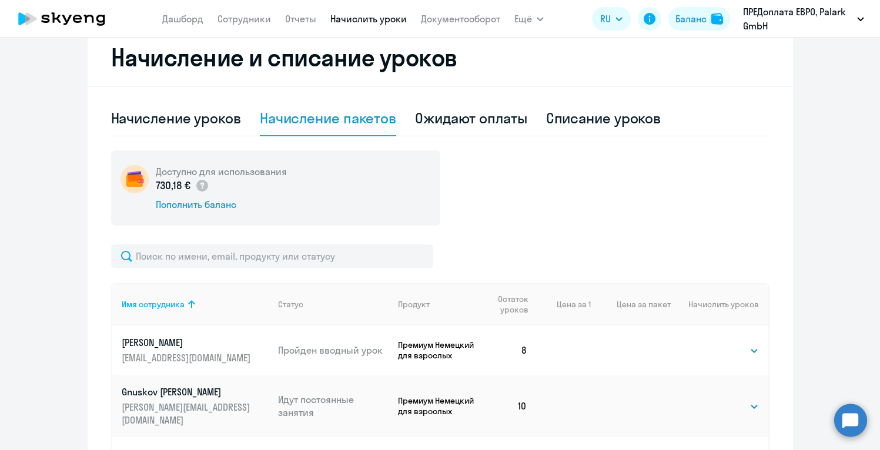
click at [490, 205] on div "Доступно для использования 730,18 € Пополнить баланс" at bounding box center [440, 188] width 659 height 75
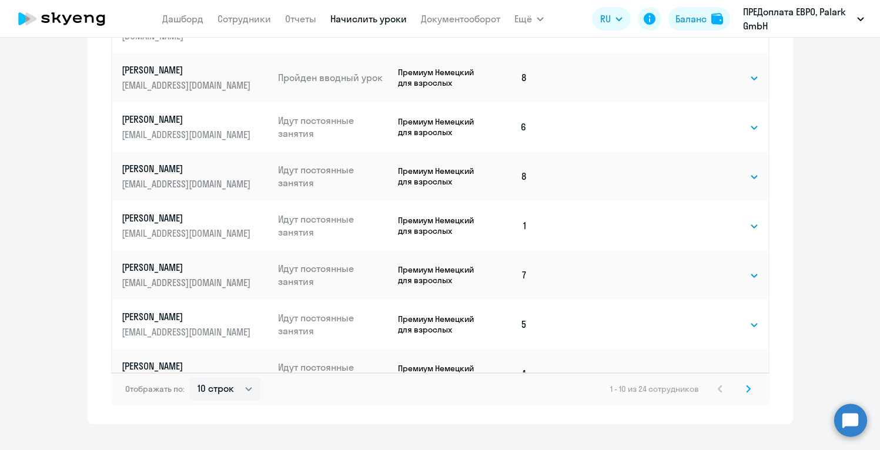
scroll to position [693, 0]
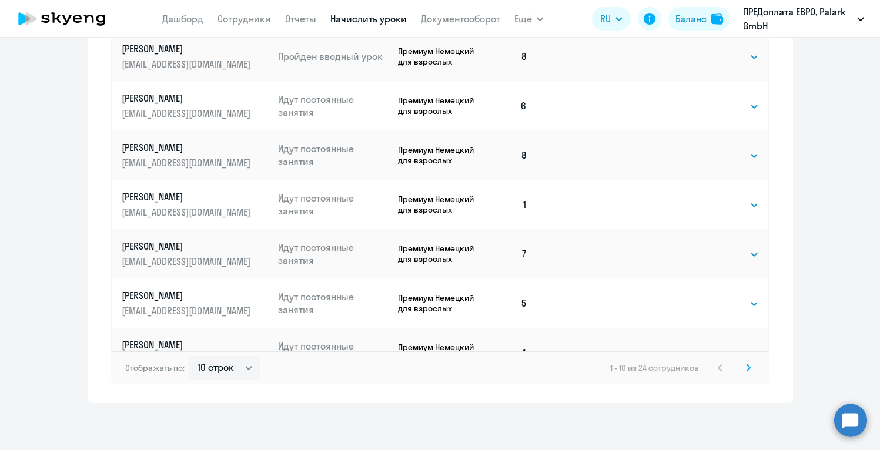
click at [748, 370] on icon at bounding box center [749, 368] width 4 height 6
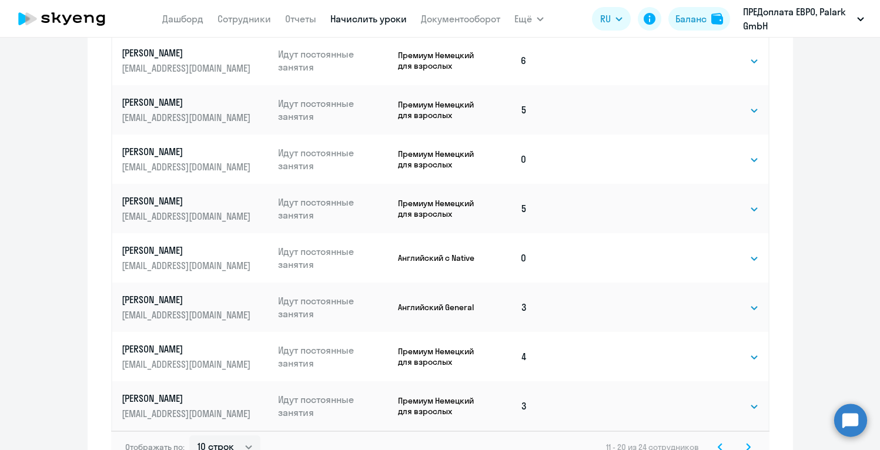
scroll to position [622, 0]
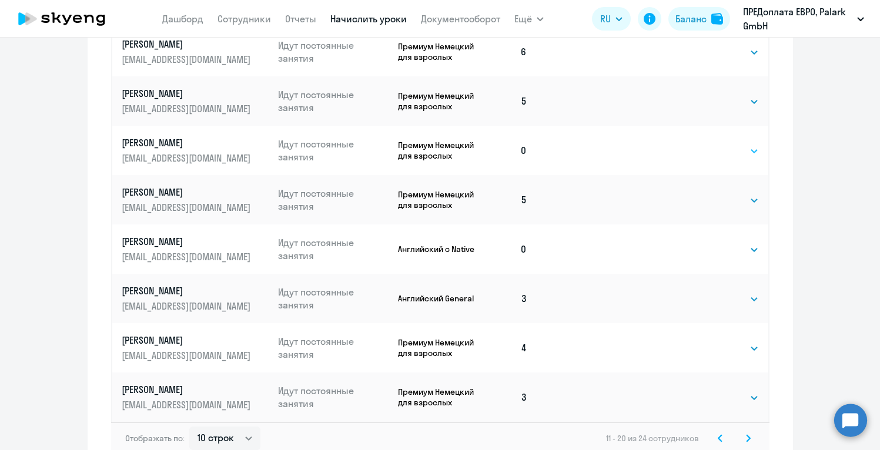
click at [730, 153] on select "Выбрать 4 8 16 32 64 96 128" at bounding box center [735, 151] width 48 height 14
select select "8"
click at [711, 144] on select "Выбрать 4 8 16 32 64 96 128" at bounding box center [735, 151] width 48 height 14
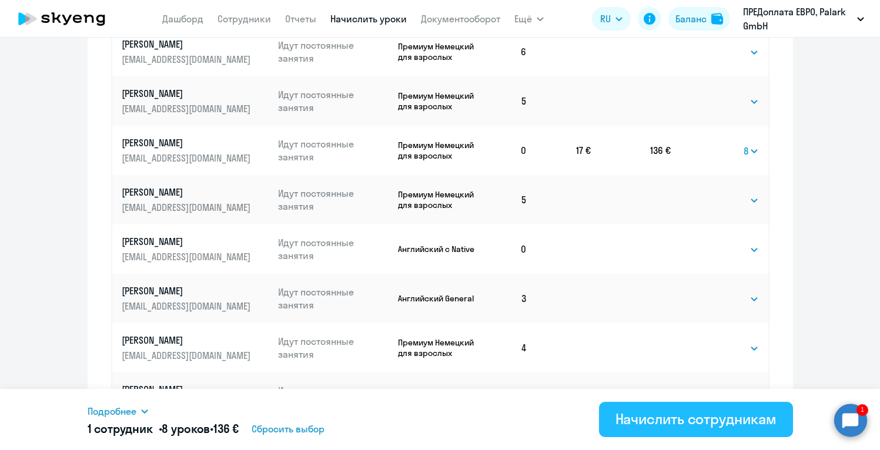
click at [666, 420] on div "Начислить сотрудникам" at bounding box center [696, 419] width 161 height 19
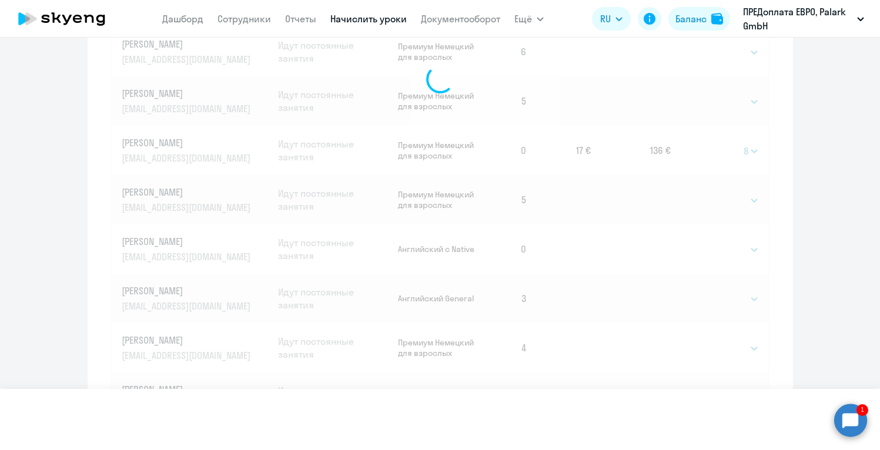
select select
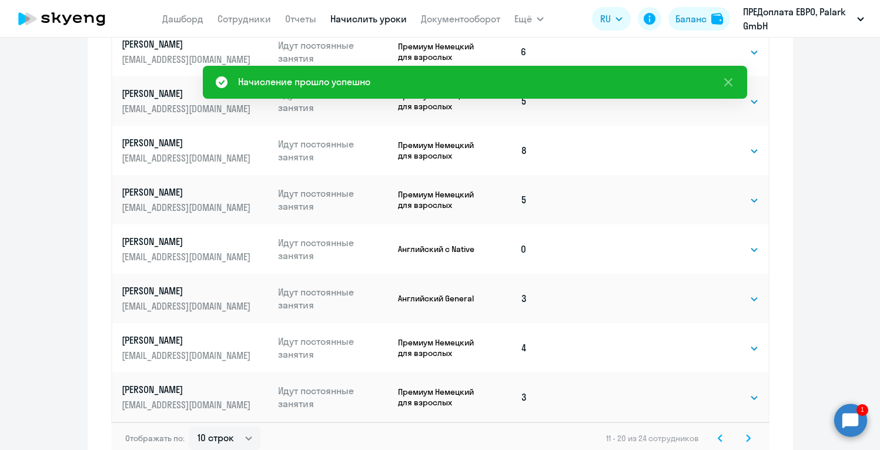
scroll to position [128, 0]
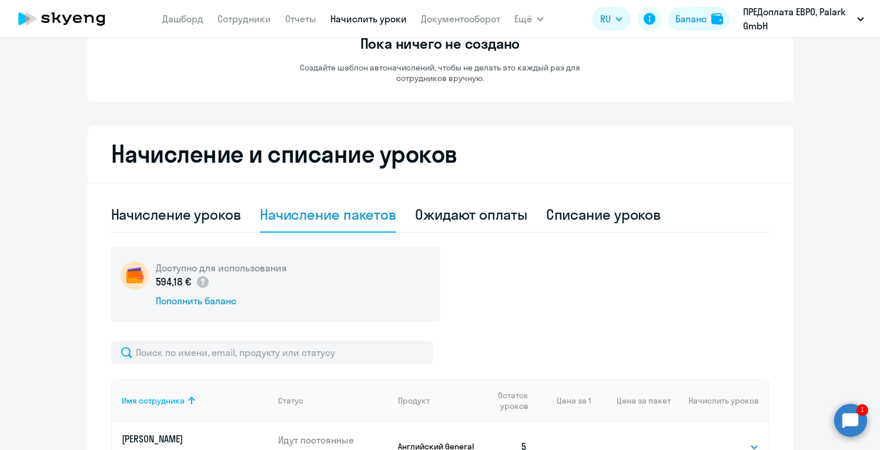
click at [854, 416] on circle at bounding box center [850, 420] width 33 height 33
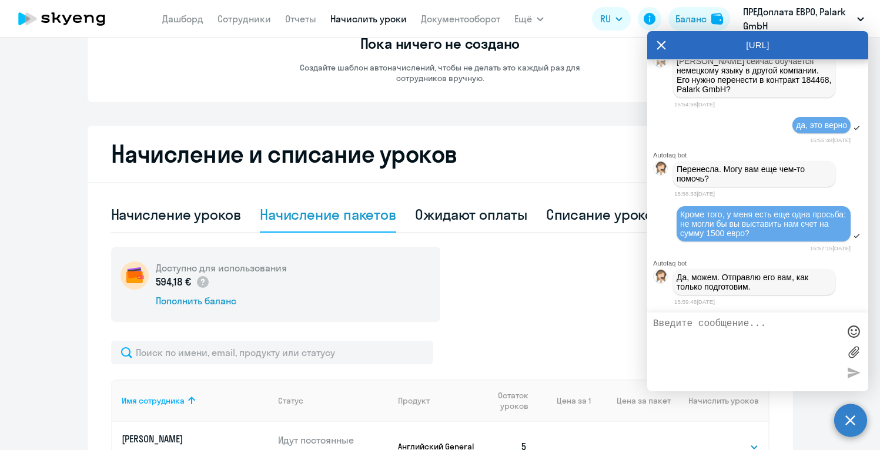
scroll to position [0, 0]
click at [850, 333] on div at bounding box center [854, 332] width 18 height 18
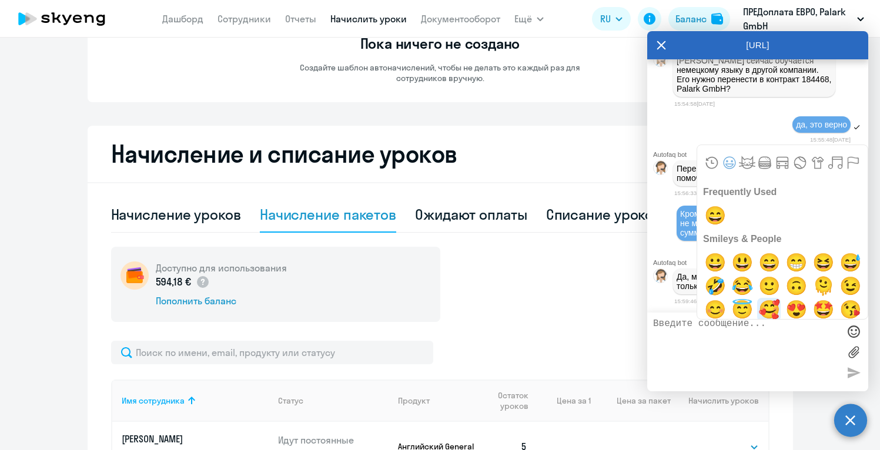
click at [767, 304] on span "🥰" at bounding box center [770, 310] width 28 height 24
type textarea "🥰"
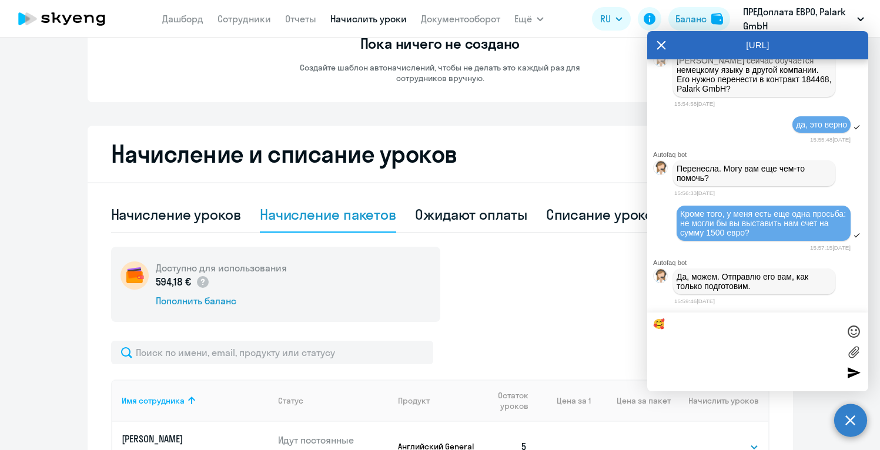
click at [684, 351] on textarea "🥰" at bounding box center [746, 352] width 186 height 67
click at [826, 326] on textarea "🥰" at bounding box center [746, 352] width 186 height 67
click at [861, 386] on div "🥰" at bounding box center [757, 352] width 221 height 79
click at [854, 372] on div at bounding box center [854, 373] width 18 height 18
click at [854, 372] on div at bounding box center [854, 352] width 18 height 67
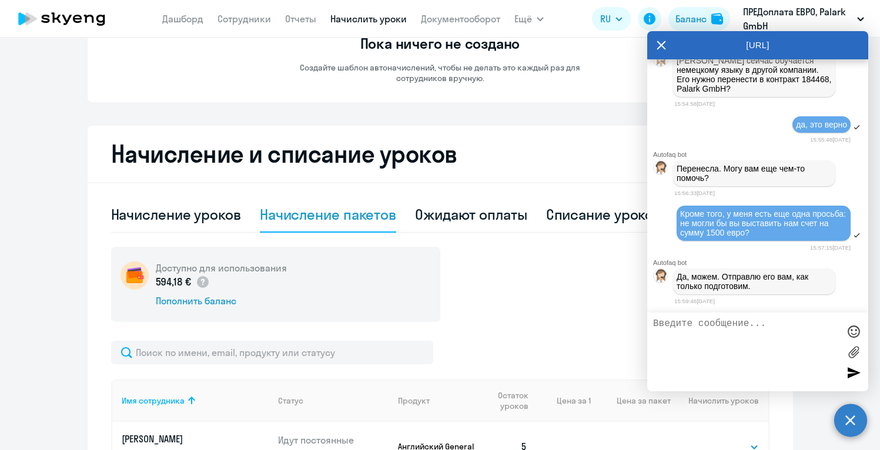
scroll to position [4033, 0]
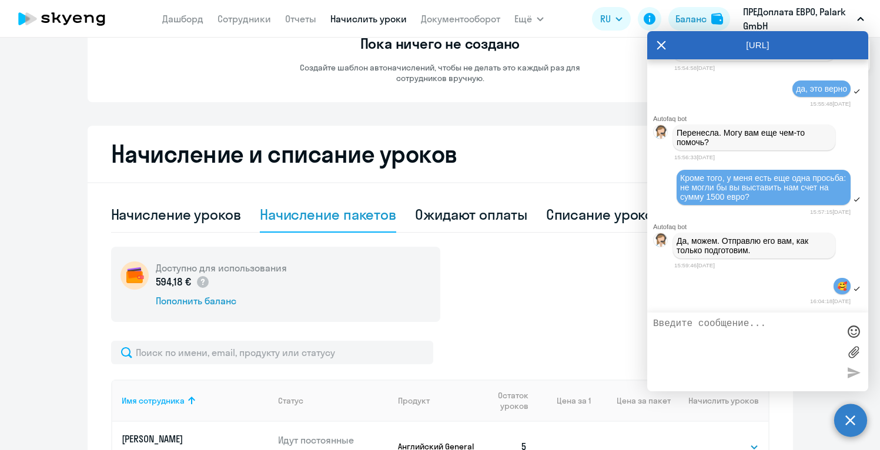
click at [664, 44] on icon at bounding box center [661, 45] width 9 height 28
